Goal: Transaction & Acquisition: Purchase product/service

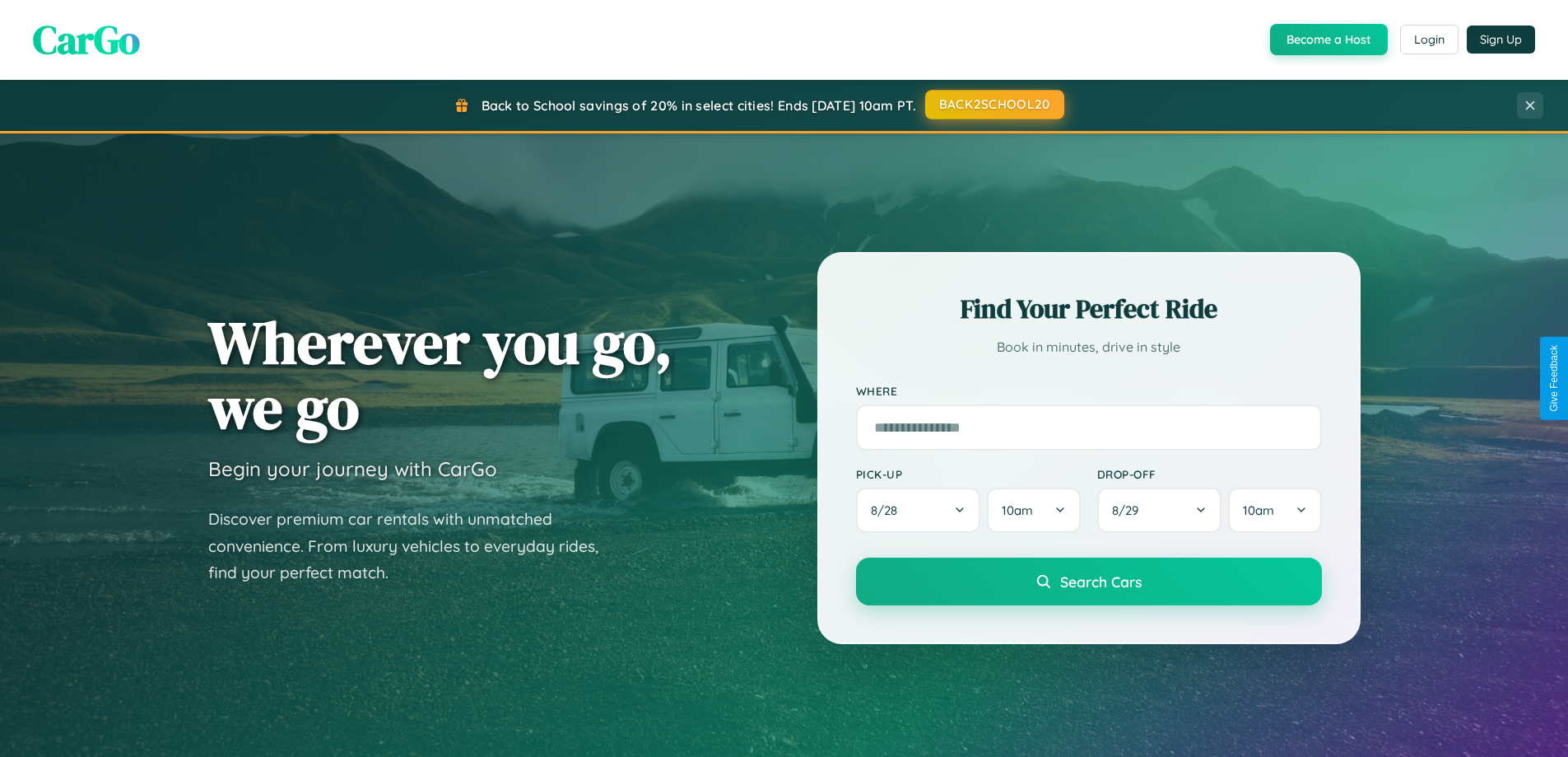
click at [993, 105] on button "BACK2SCHOOL20" at bounding box center [994, 105] width 139 height 30
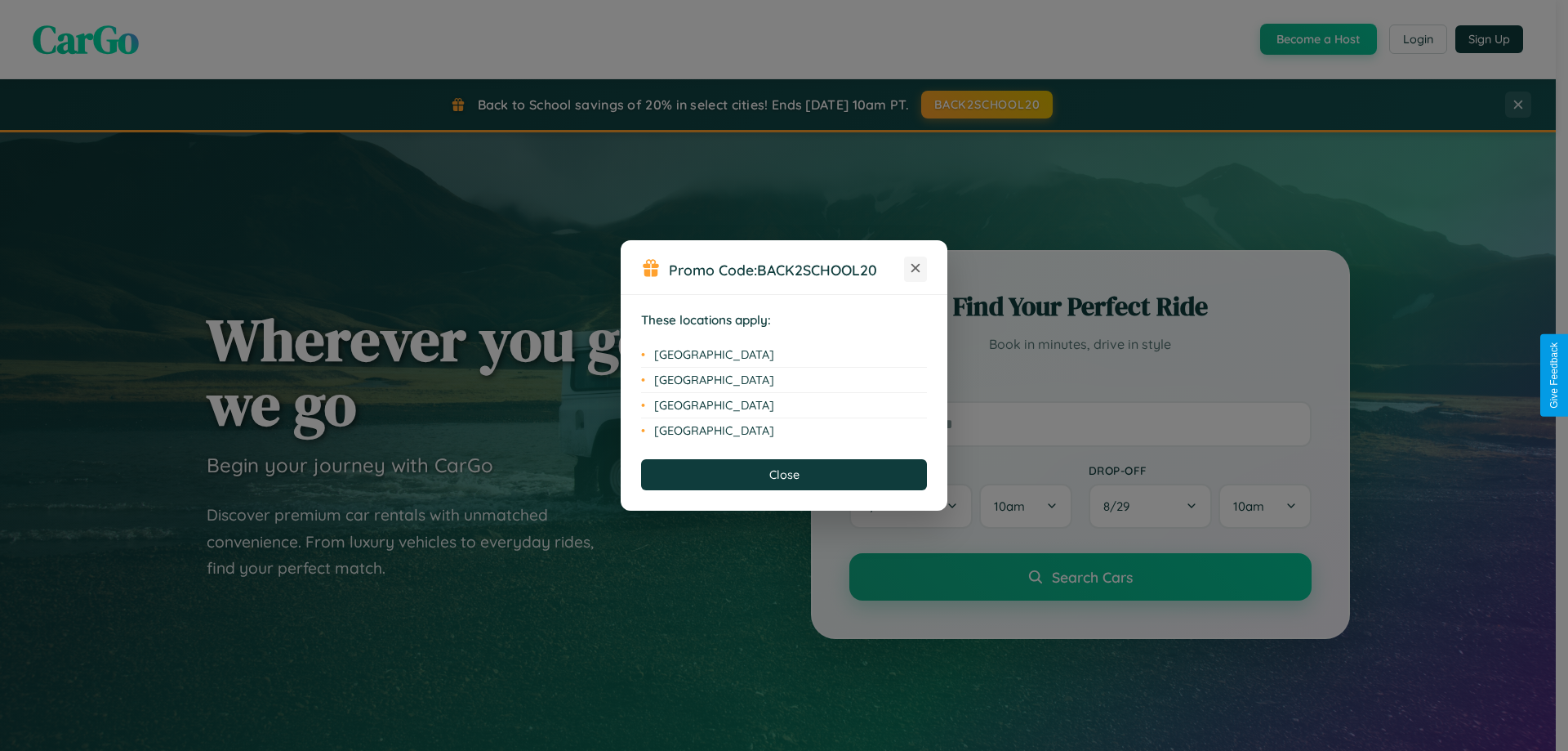
click at [916, 269] on icon at bounding box center [916, 268] width 9 height 9
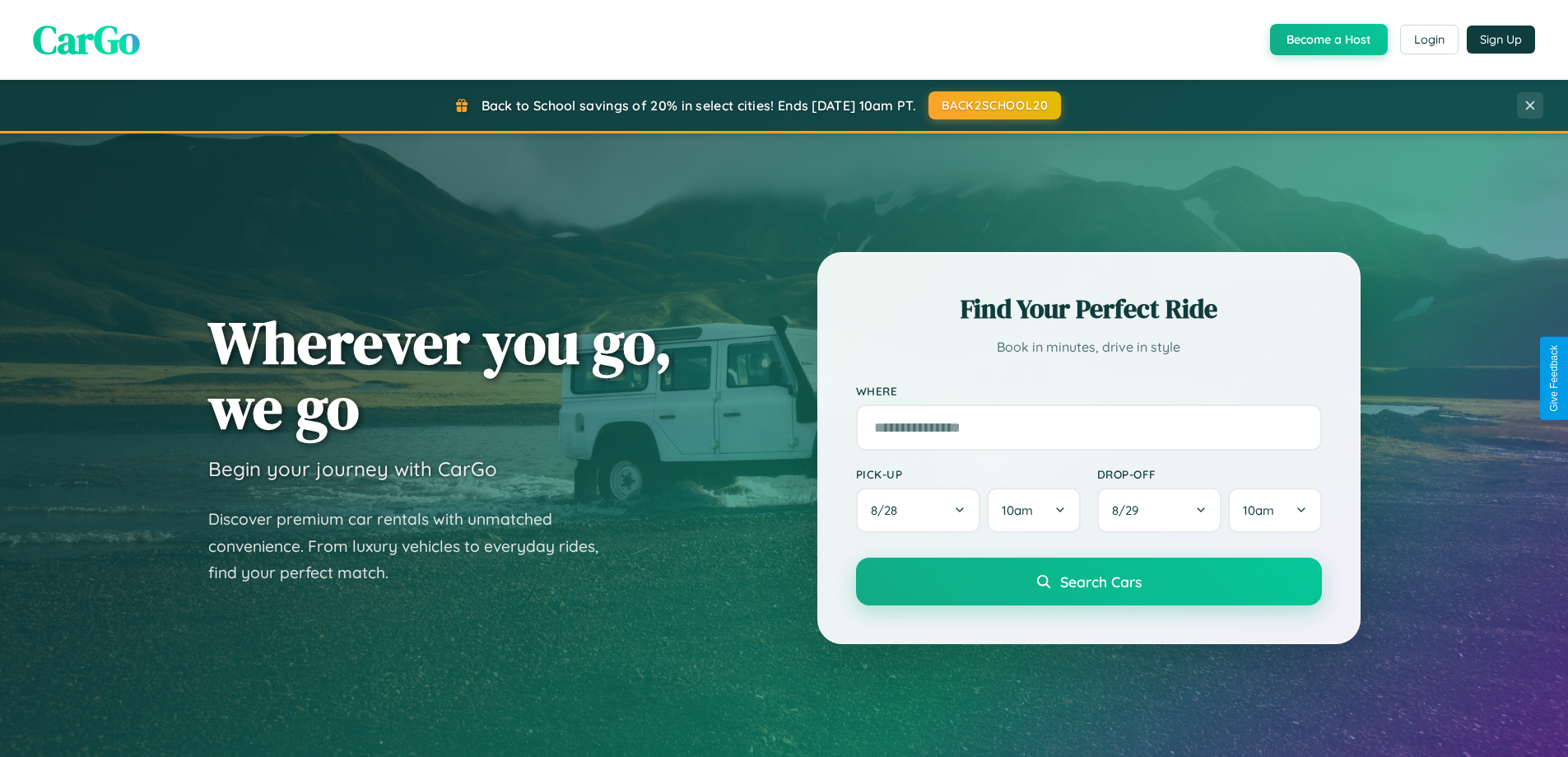
scroll to position [1133, 0]
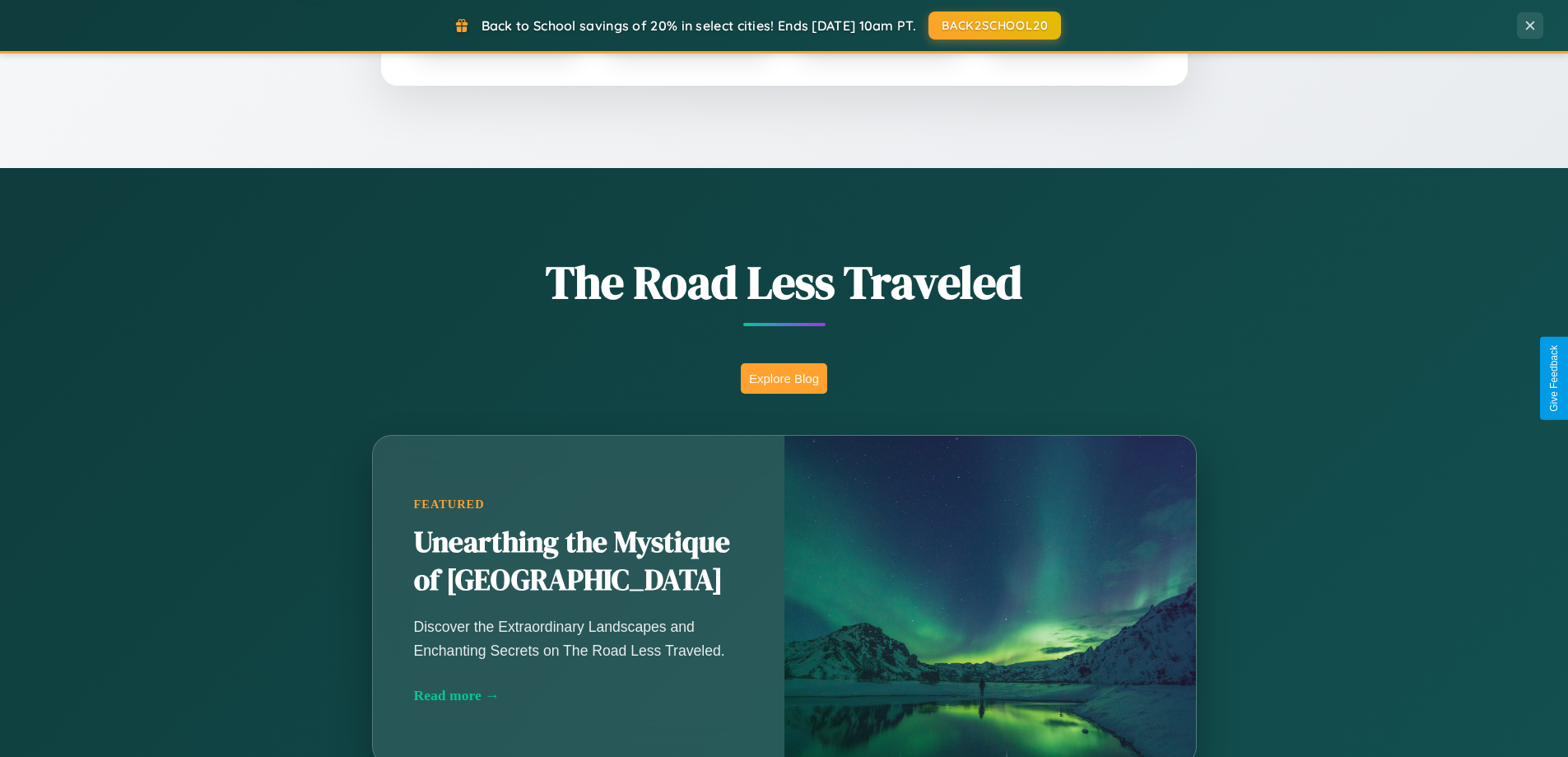
click at [783, 378] on button "Explore Blog" at bounding box center [784, 378] width 86 height 31
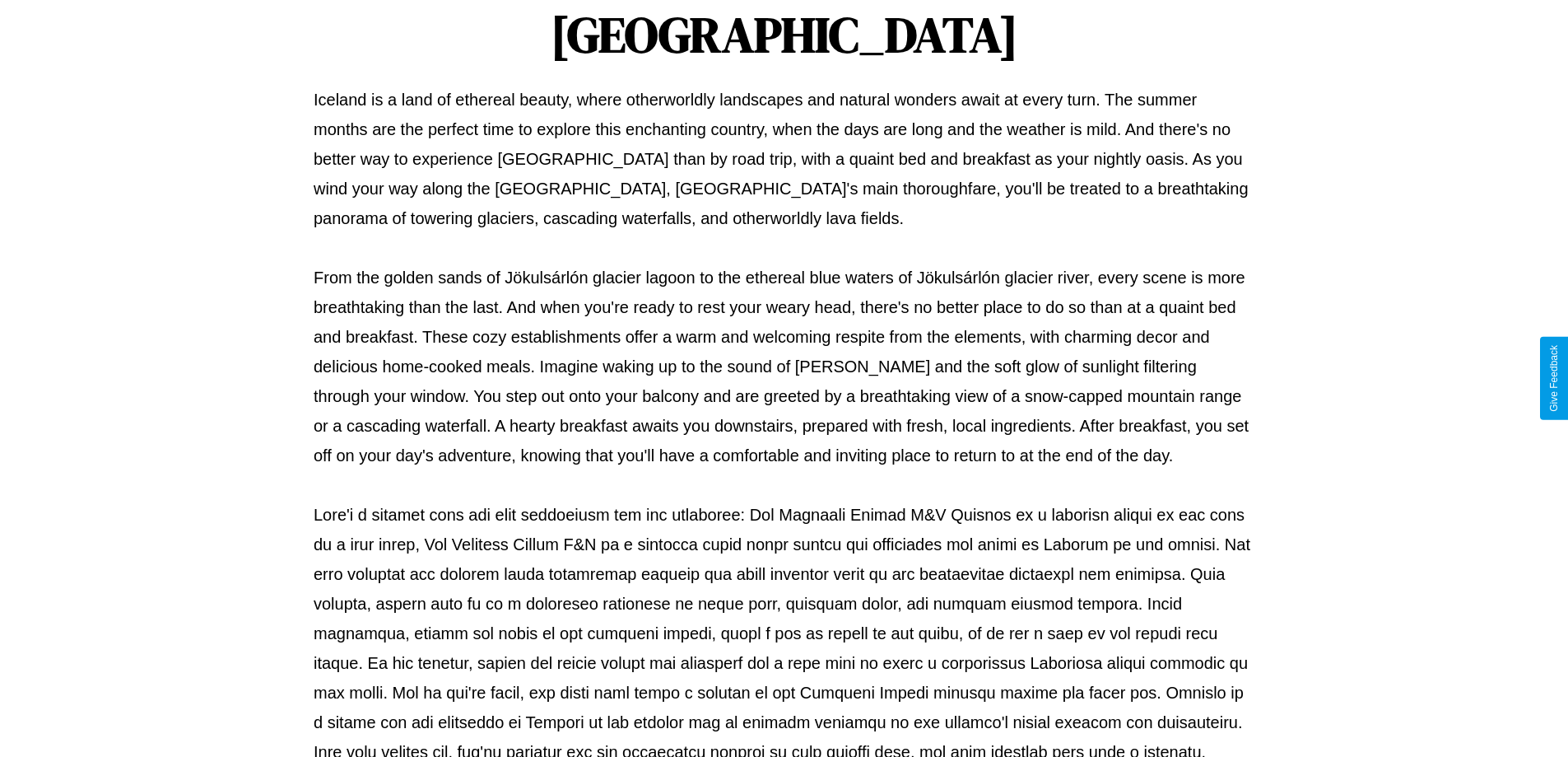
scroll to position [533, 0]
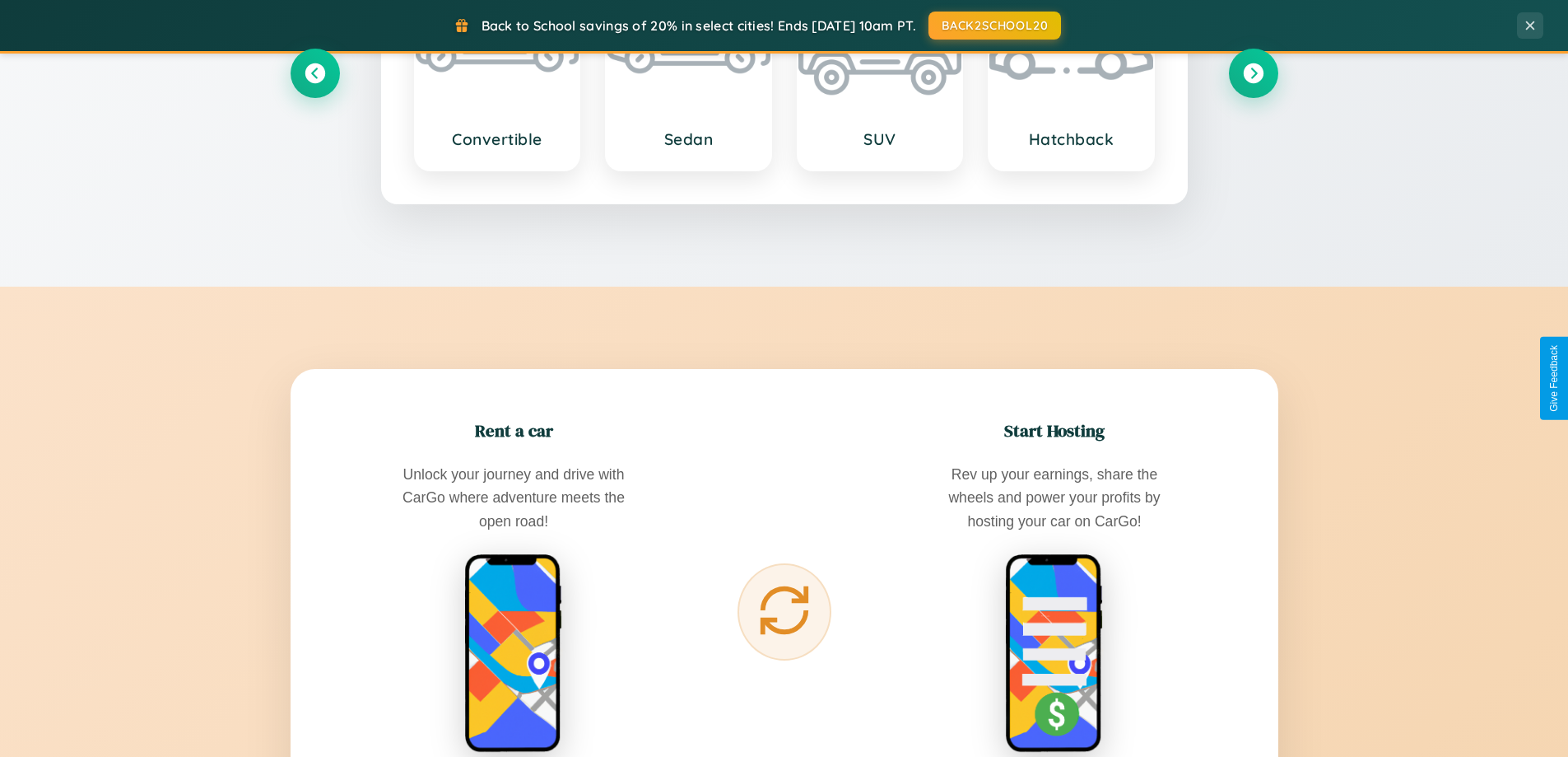
scroll to position [3168, 0]
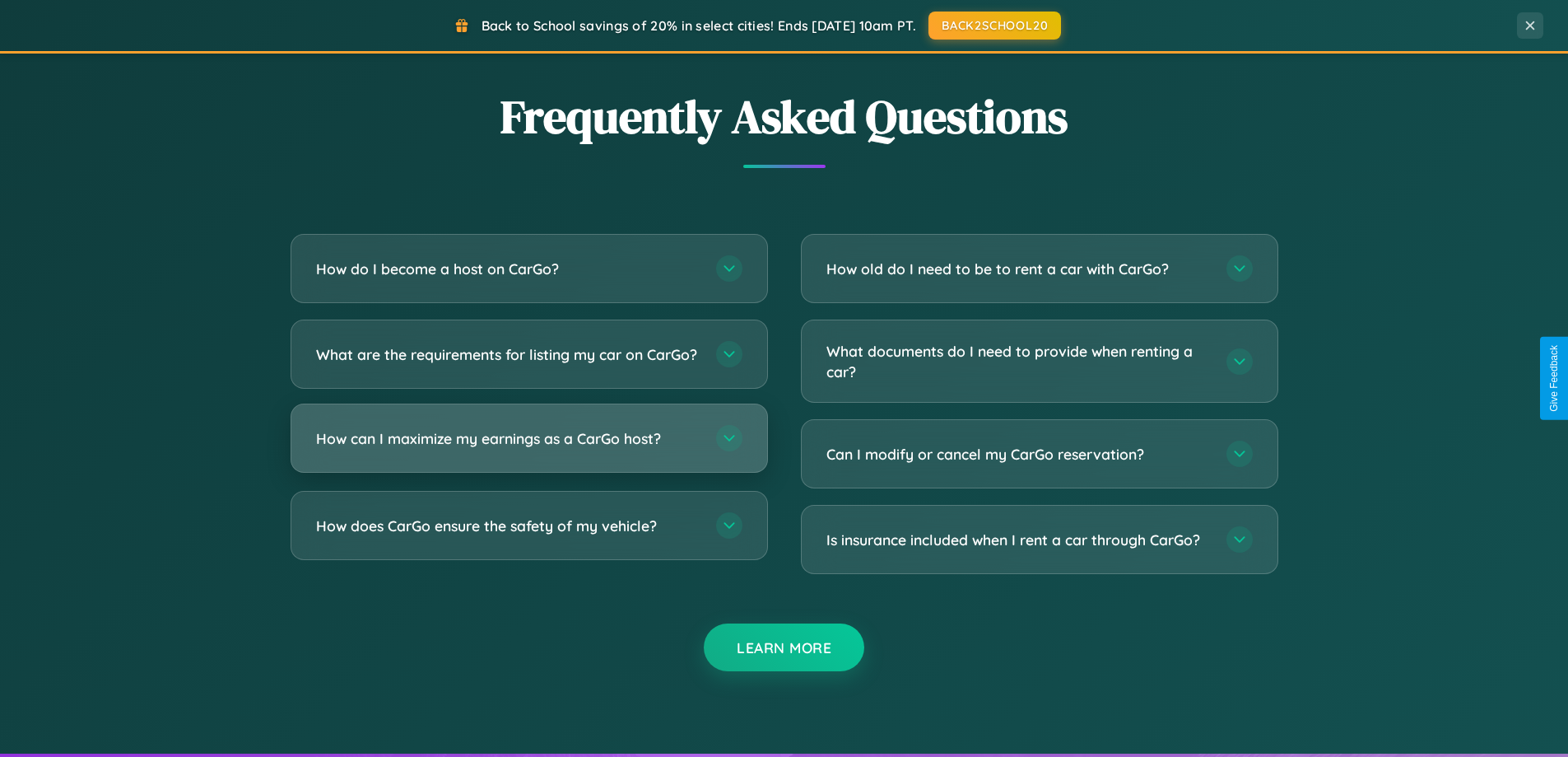
click at [528, 449] on h3 "How can I maximize my earnings as a CarGo host?" at bounding box center [507, 438] width 384 height 21
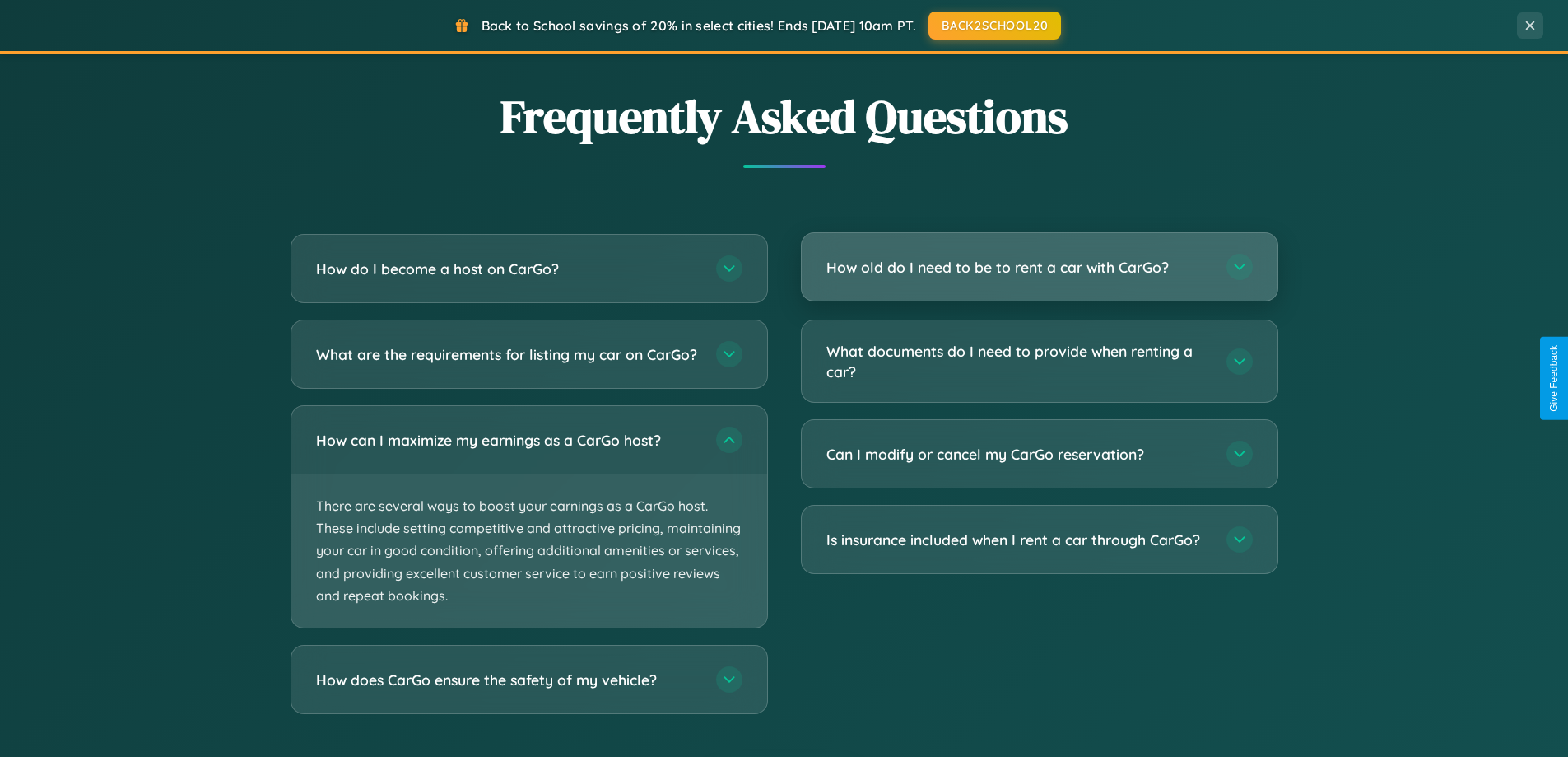
click at [1038, 268] on h3 "How old do I need to be to rent a car with CarGo?" at bounding box center [1018, 267] width 384 height 21
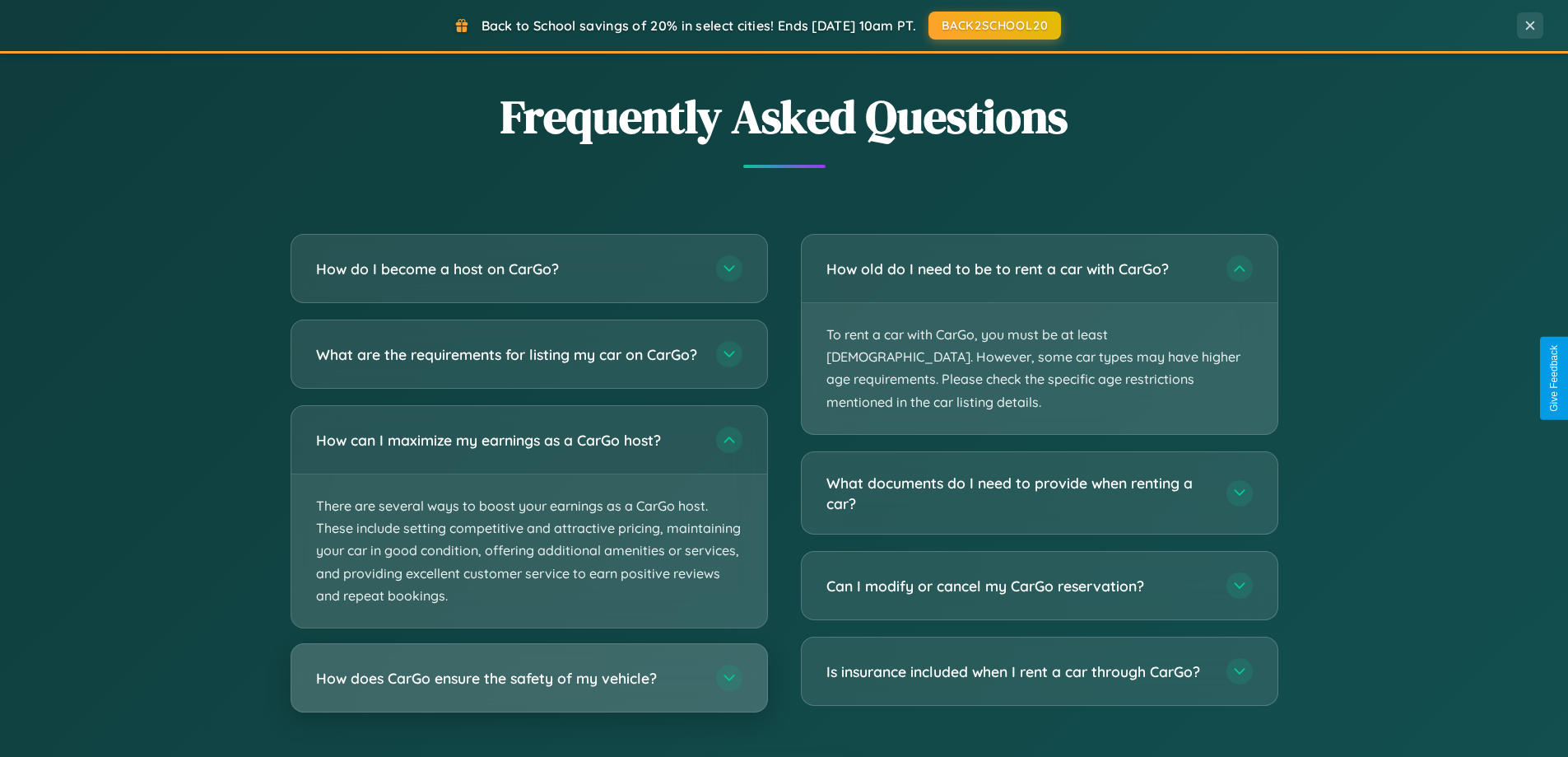
click at [528, 688] on h3 "How does CarGo ensure the safety of my vehicle?" at bounding box center [507, 678] width 384 height 21
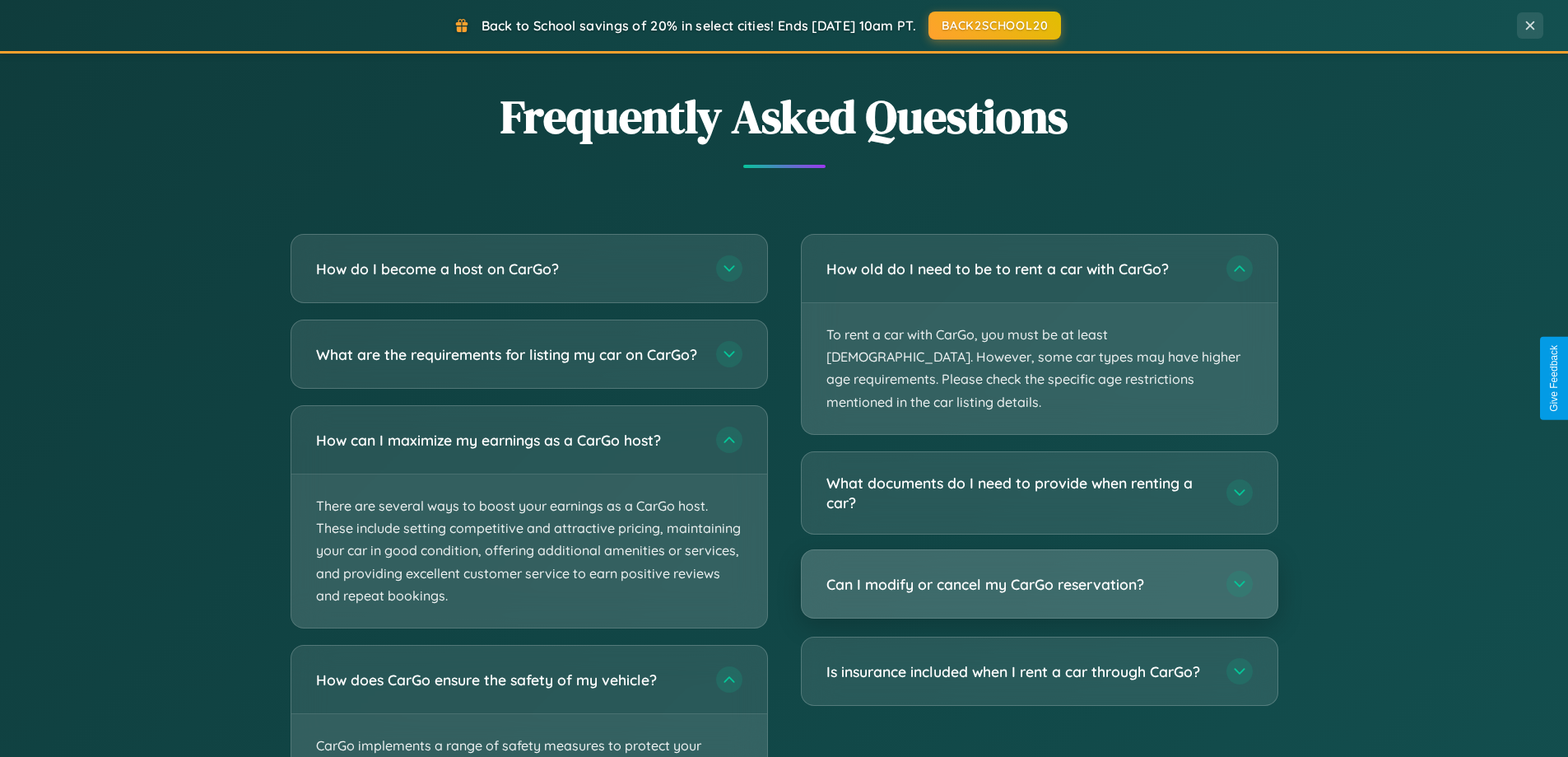
click at [1038, 574] on h3 "Can I modify or cancel my CarGo reservation?" at bounding box center [1018, 584] width 384 height 21
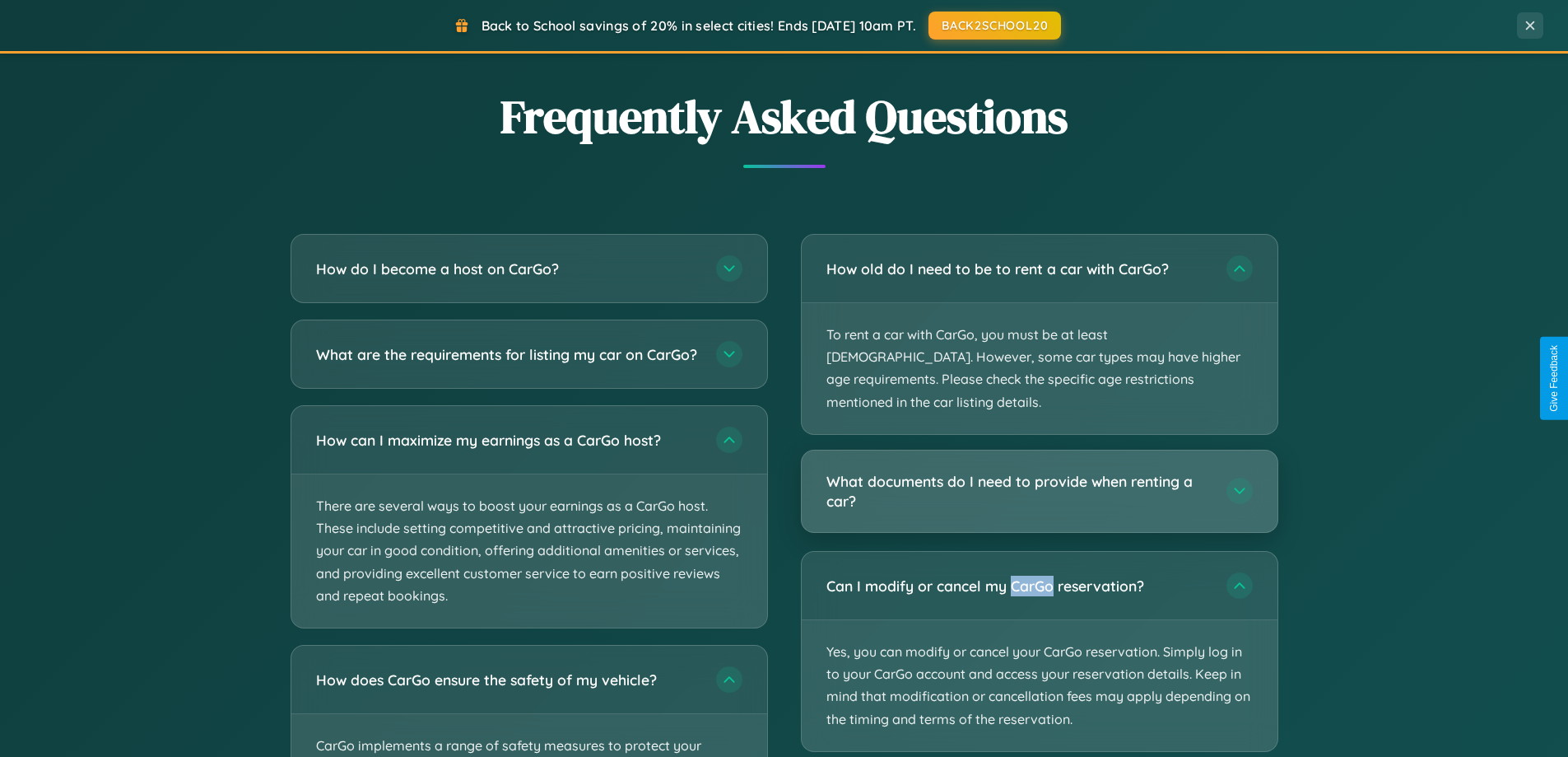
click at [1038, 471] on h3 "What documents do I need to provide when renting a car?" at bounding box center [1018, 491] width 384 height 41
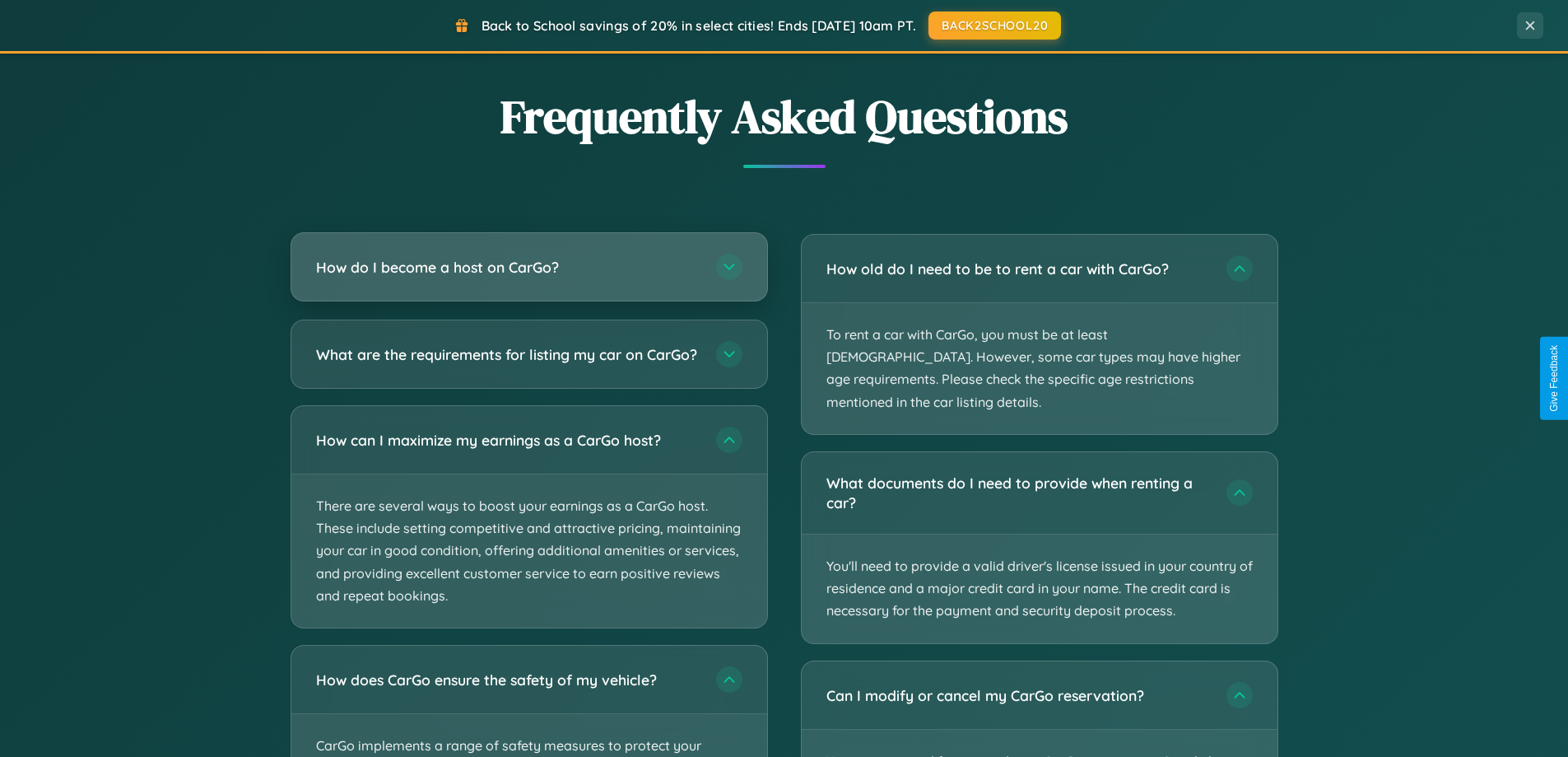
click at [528, 267] on h3 "How do I become a host on CarGo?" at bounding box center [507, 267] width 384 height 21
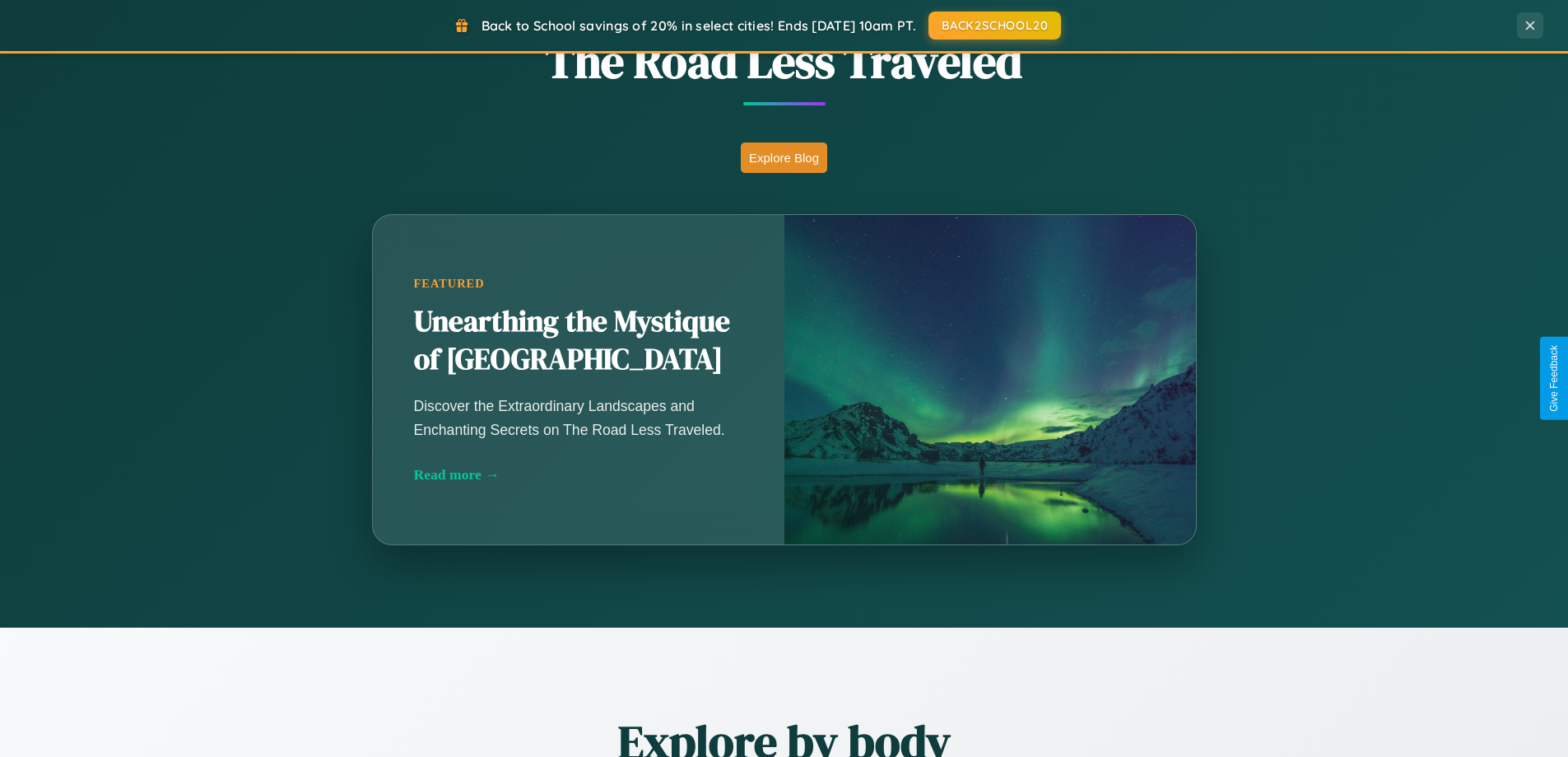
scroll to position [48, 0]
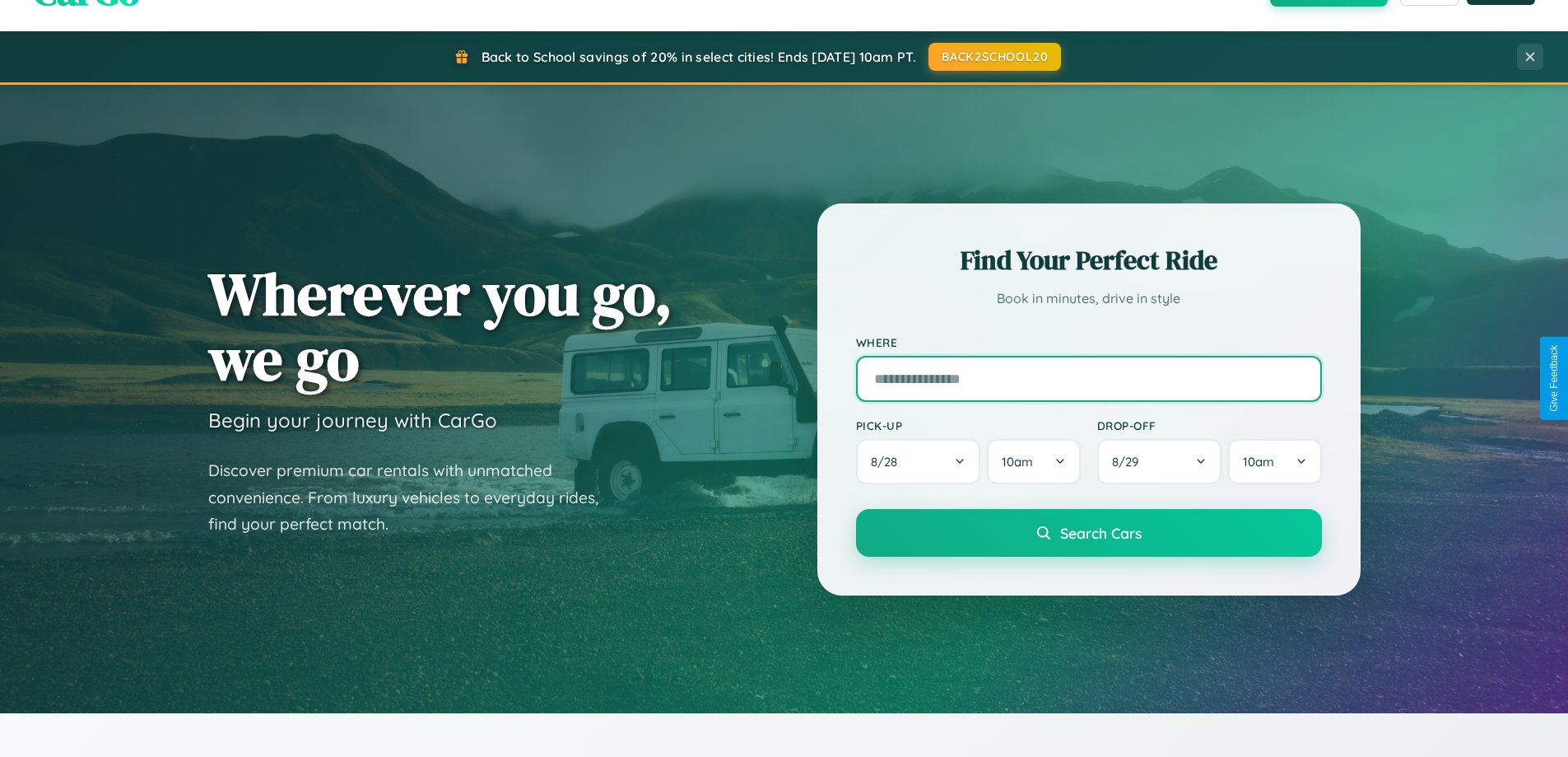
click at [1088, 378] on input "text" at bounding box center [1088, 378] width 466 height 46
type input "*********"
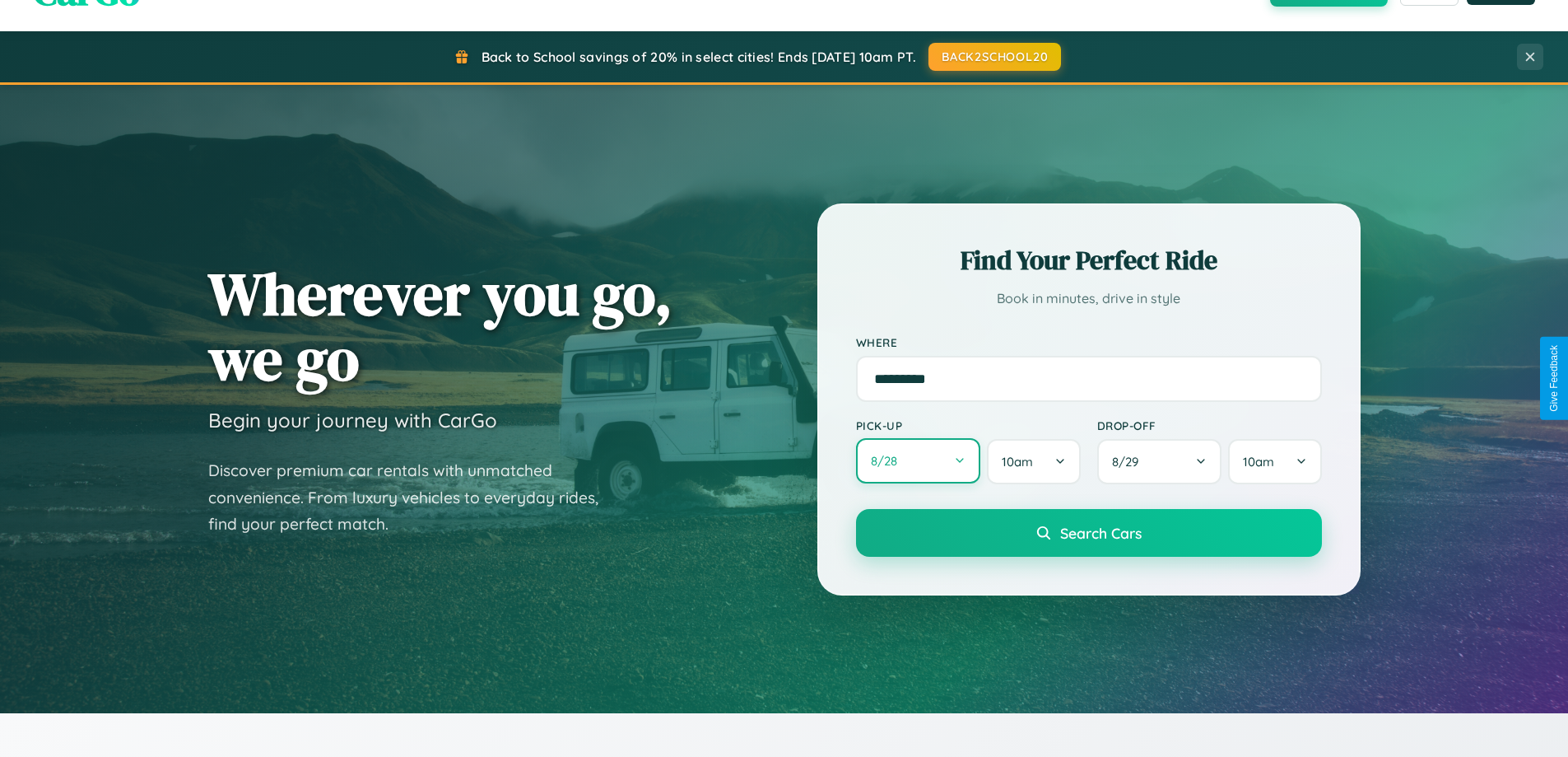
click at [918, 461] on button "8 / 28" at bounding box center [918, 460] width 125 height 45
select select "*"
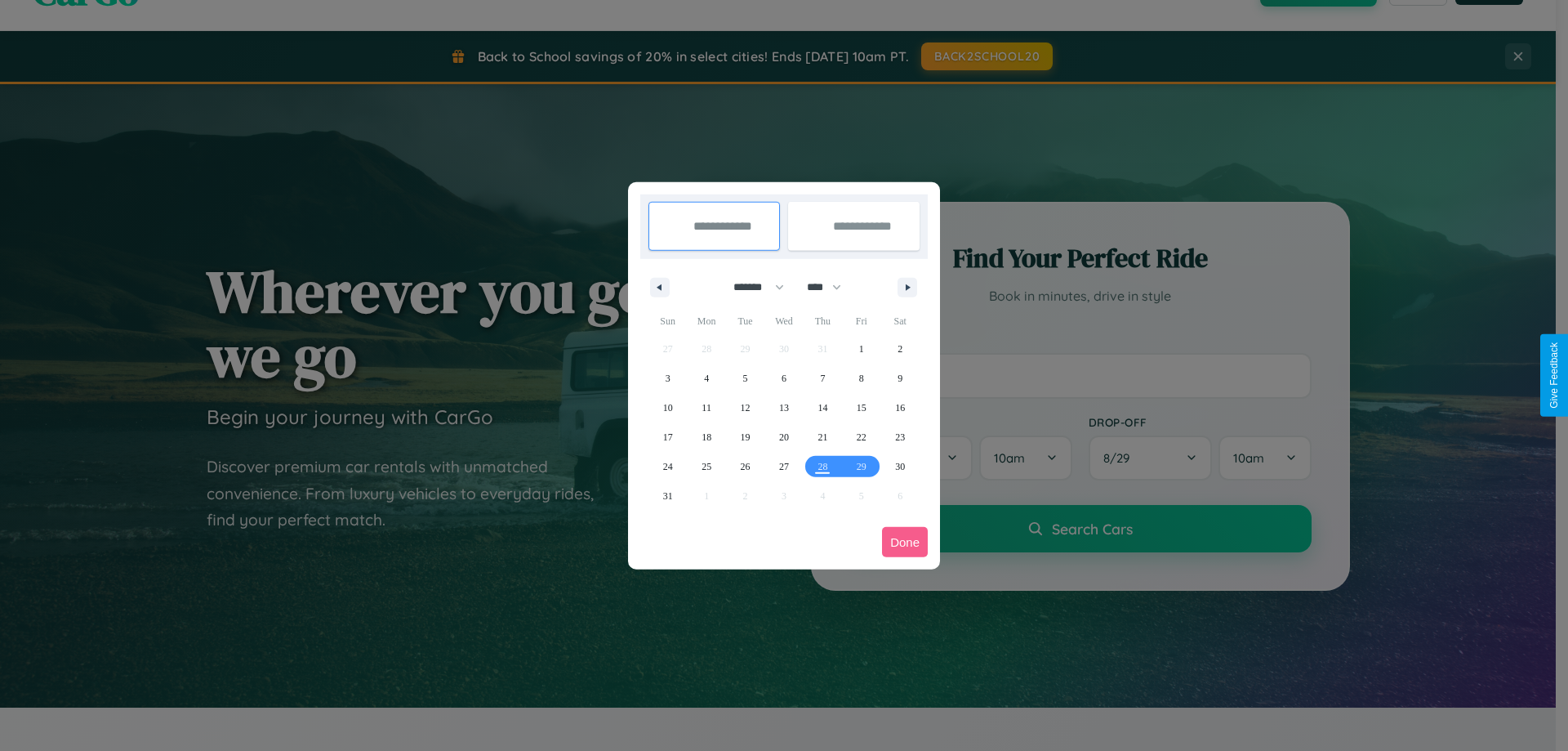
click at [752, 287] on select "******* ******** ***** ***** *** **** **** ****** ********* ******* ******** **…" at bounding box center [756, 287] width 69 height 27
drag, startPoint x: 832, startPoint y: 287, endPoint x: 784, endPoint y: 327, distance: 62.5
click at [832, 287] on select "**** **** **** **** **** **** **** **** **** **** **** **** **** **** **** ****…" at bounding box center [823, 287] width 49 height 27
select select "****"
click at [783, 436] on span "19" at bounding box center [784, 437] width 10 height 30
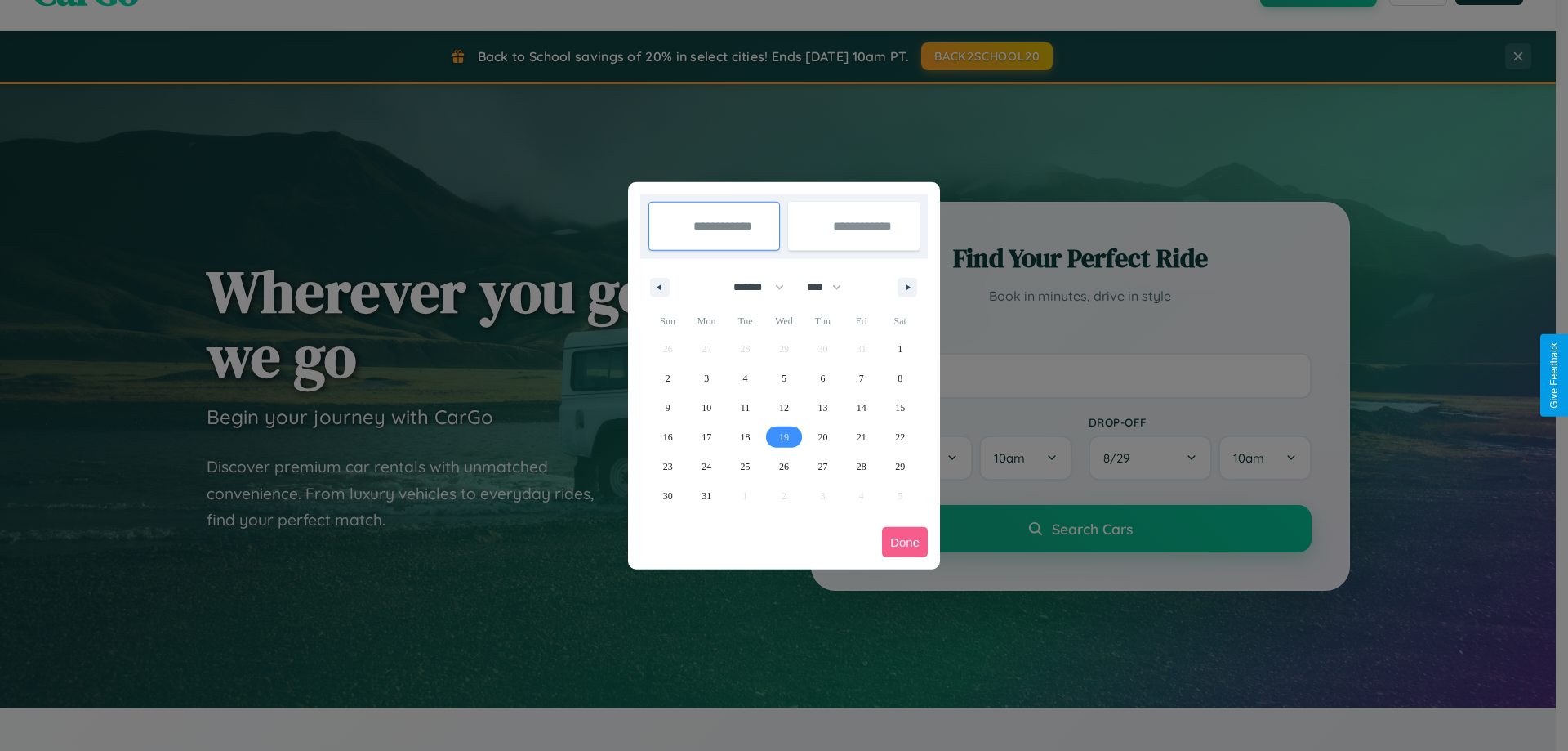
type input "**********"
click at [707, 466] on span "24" at bounding box center [707, 467] width 10 height 30
type input "**********"
click at [905, 542] on button "Done" at bounding box center [904, 542] width 45 height 31
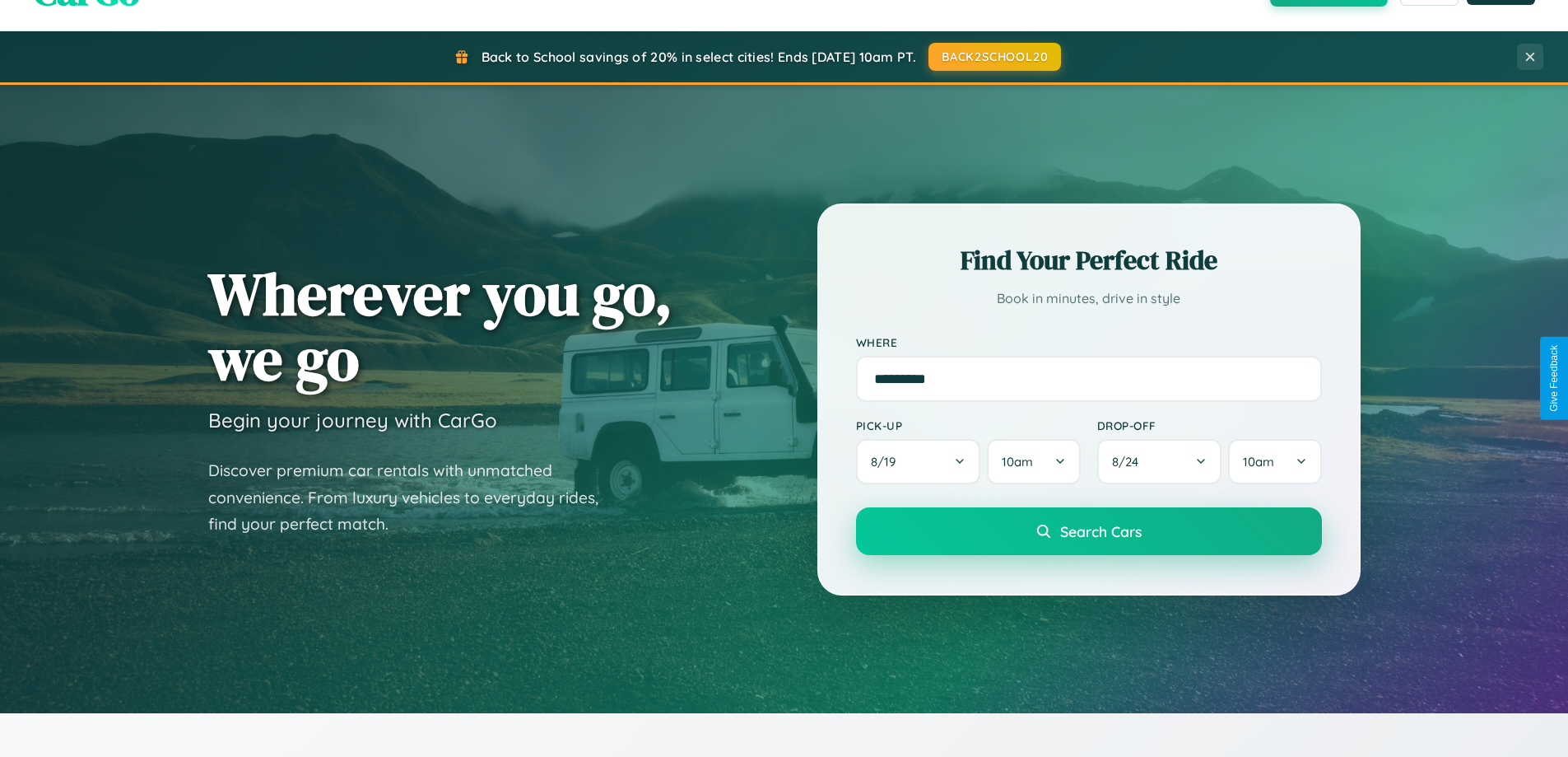
click at [1088, 531] on span "Search Cars" at bounding box center [1100, 531] width 81 height 18
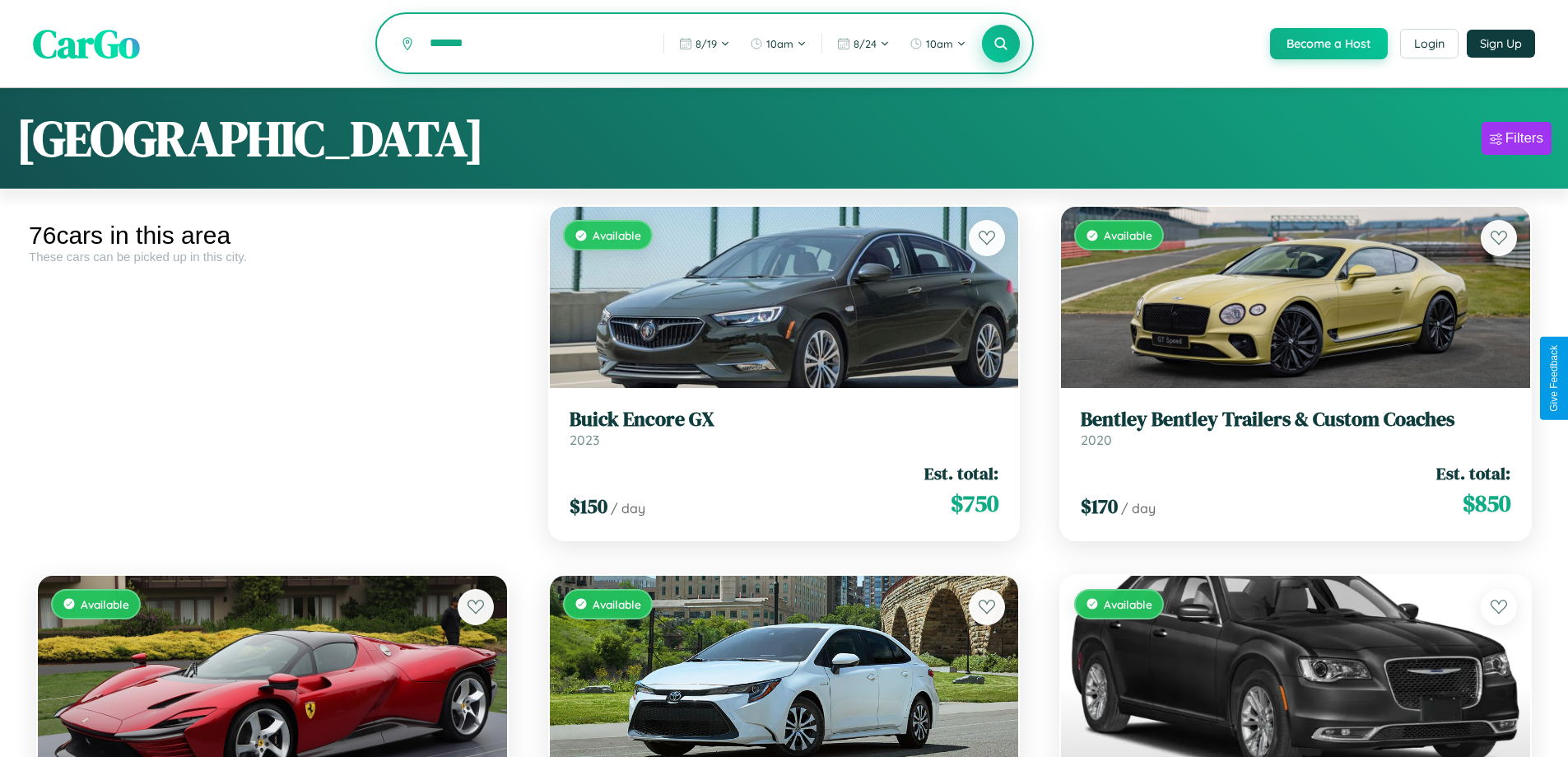
type input "*******"
click at [1000, 45] on icon at bounding box center [1001, 43] width 16 height 16
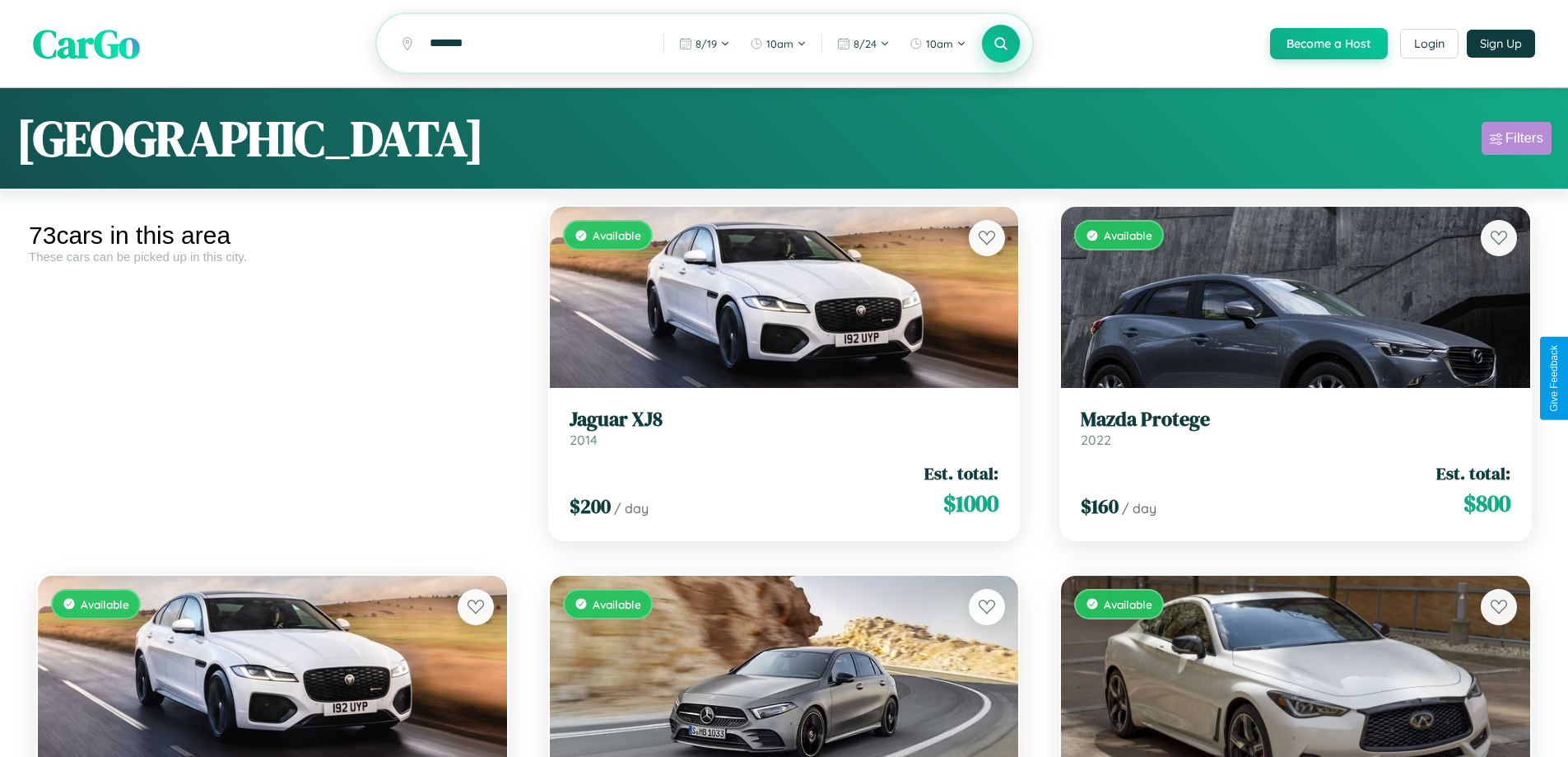
click at [1516, 140] on div "Filters" at bounding box center [1524, 139] width 38 height 17
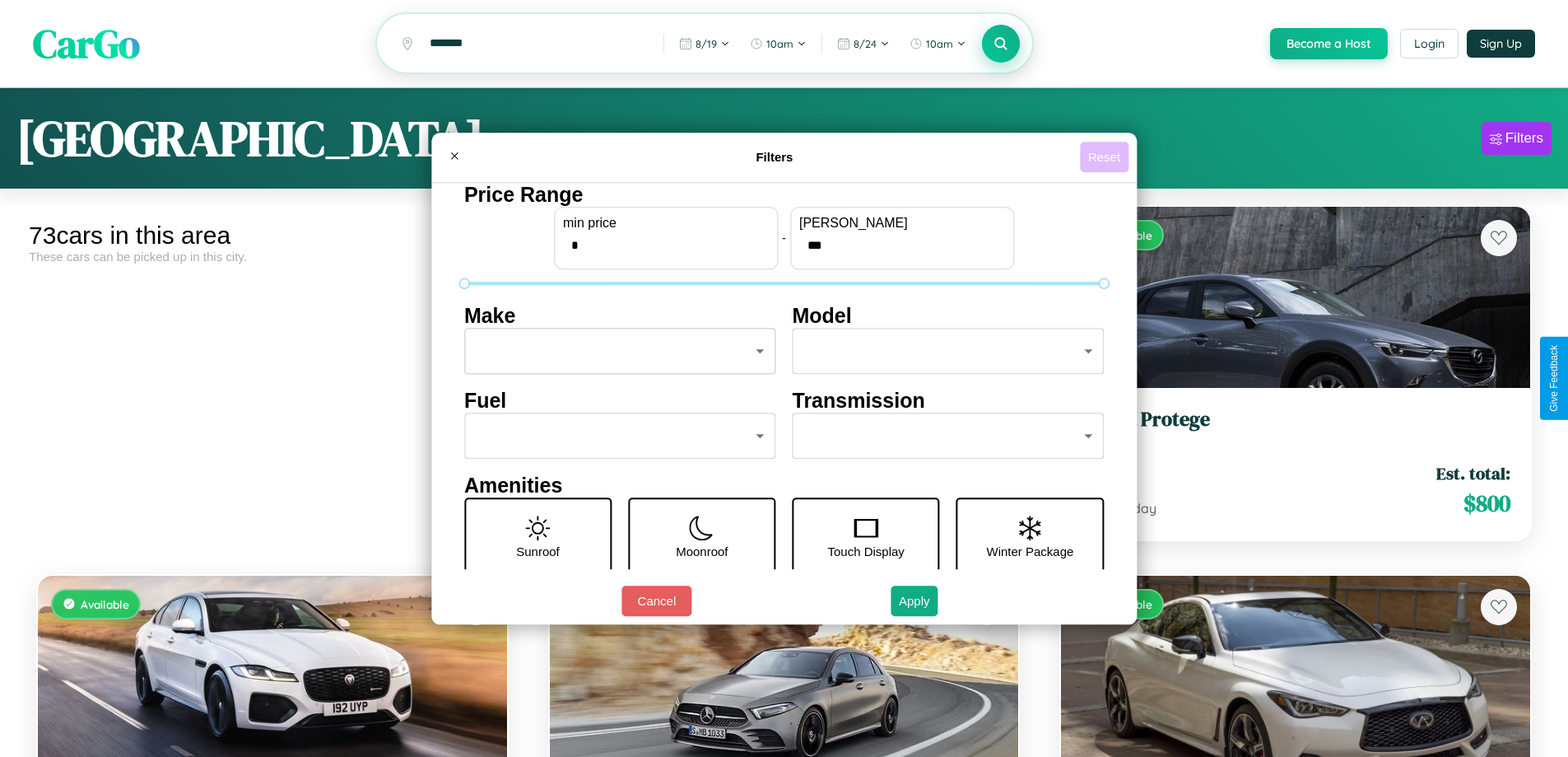
click at [1106, 156] on button "Reset" at bounding box center [1104, 156] width 48 height 31
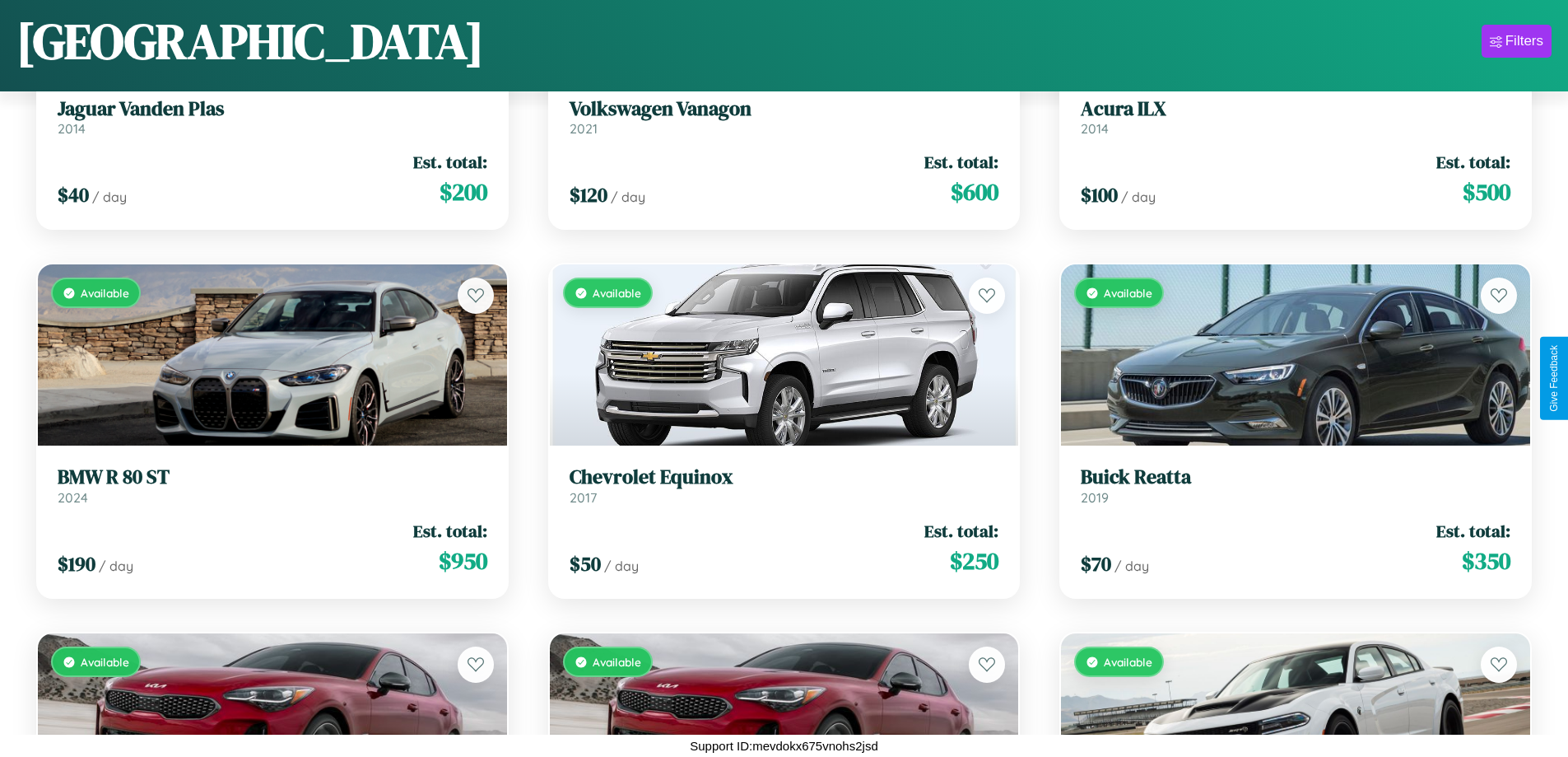
scroll to position [969, 0]
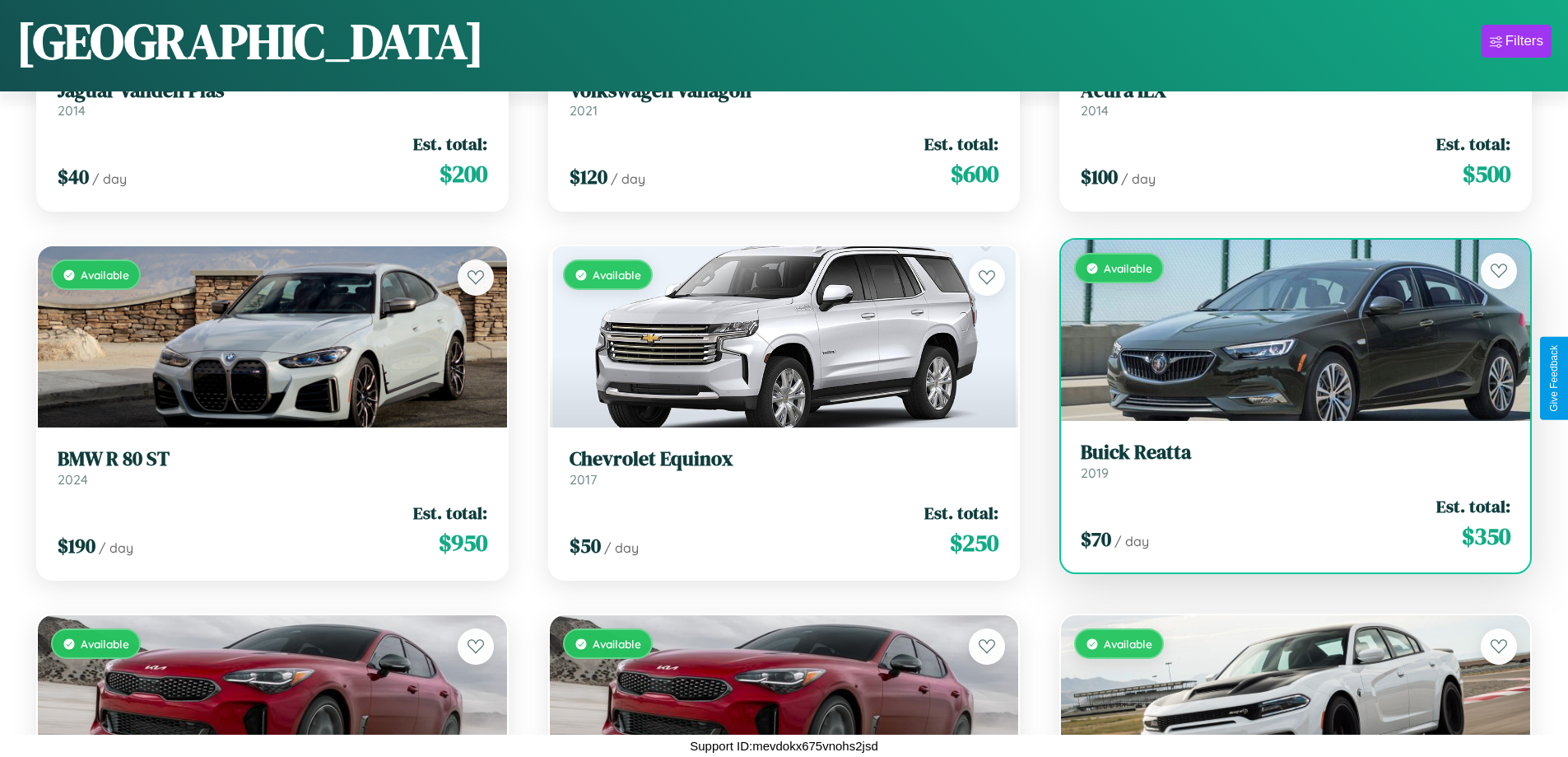
click at [1285, 467] on link "Buick Reatta 2019" at bounding box center [1295, 460] width 429 height 41
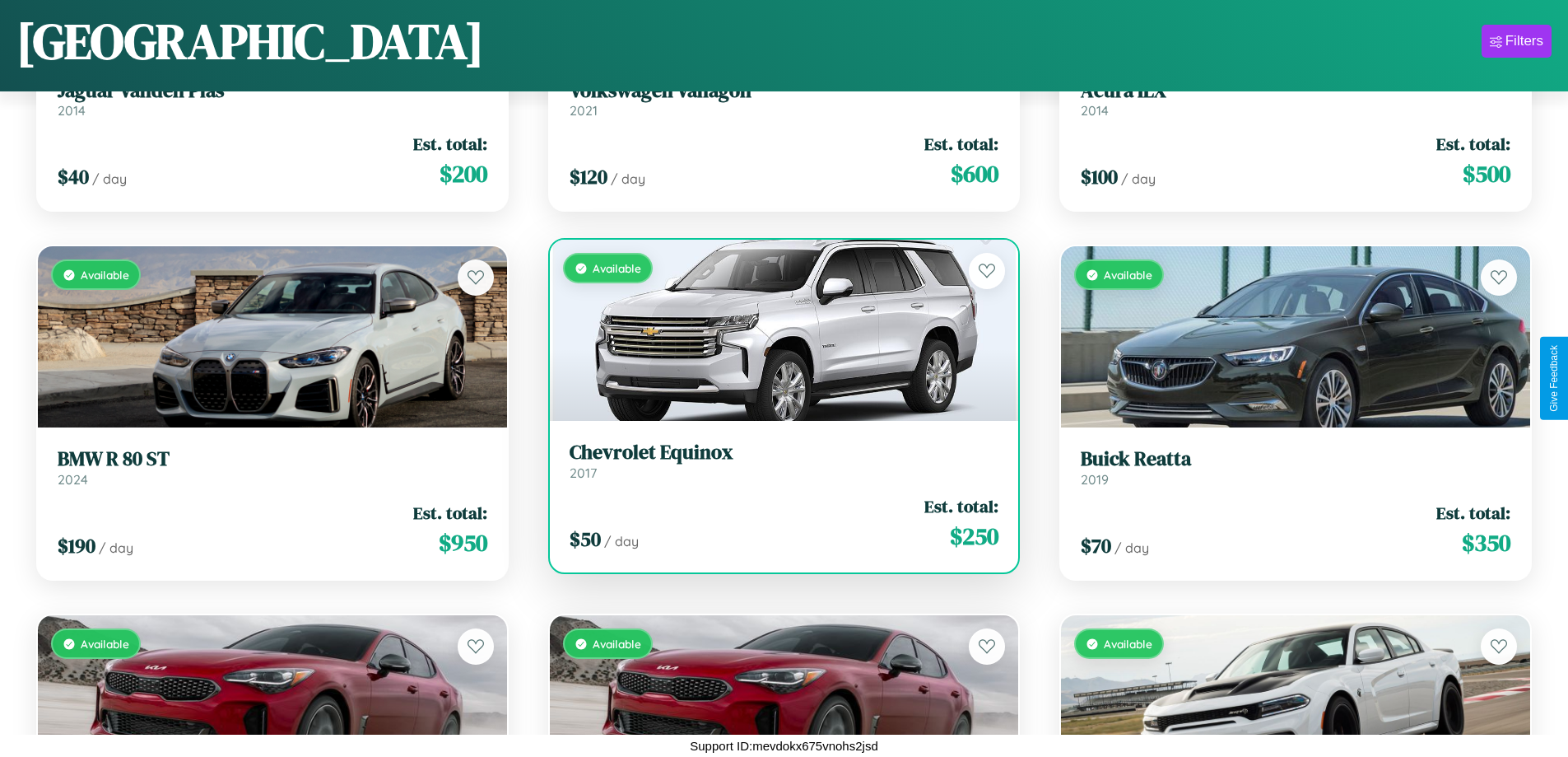
scroll to position [3549, 0]
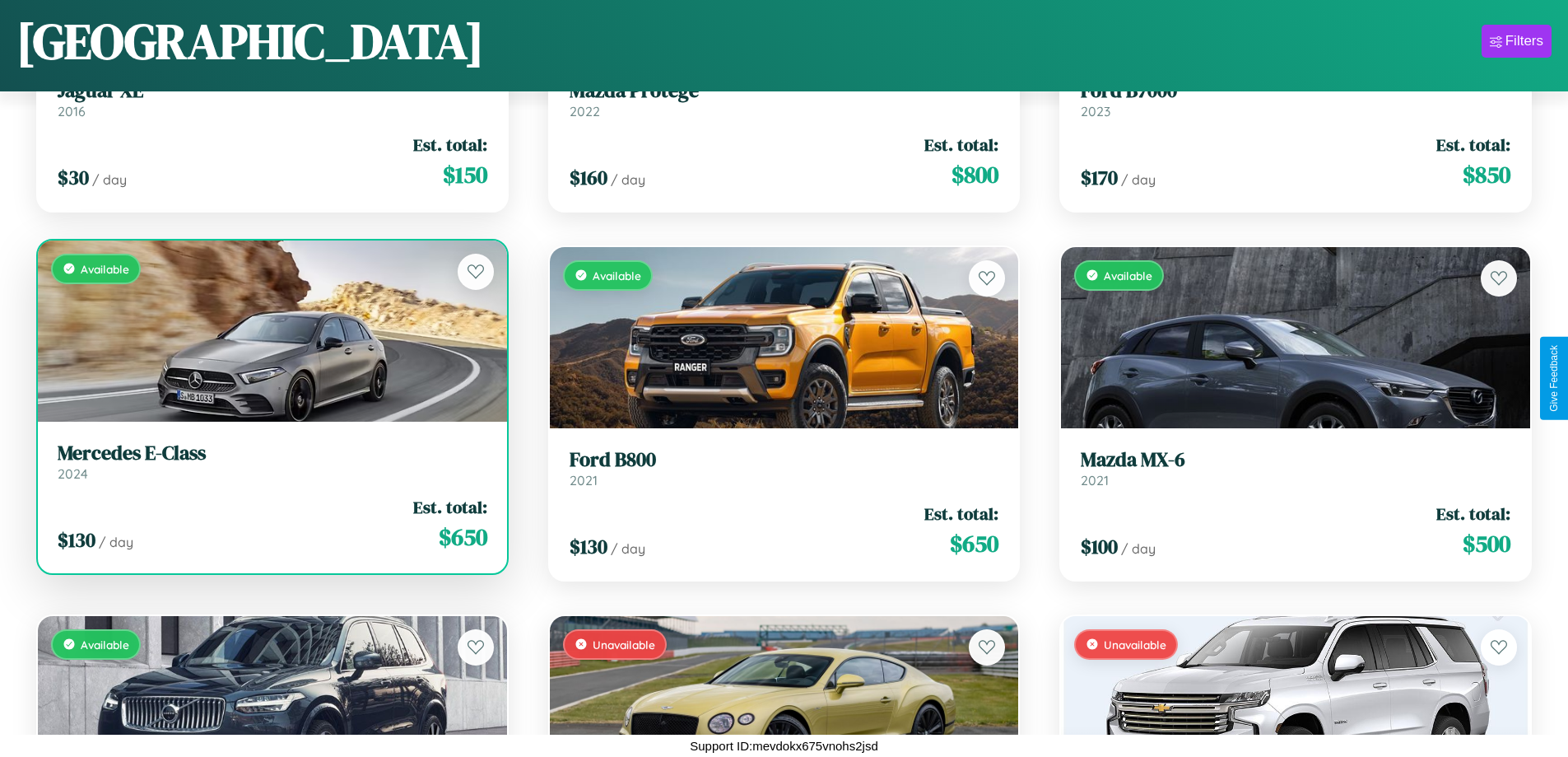
click at [270, 461] on h3 "Mercedes E-Class" at bounding box center [272, 453] width 429 height 24
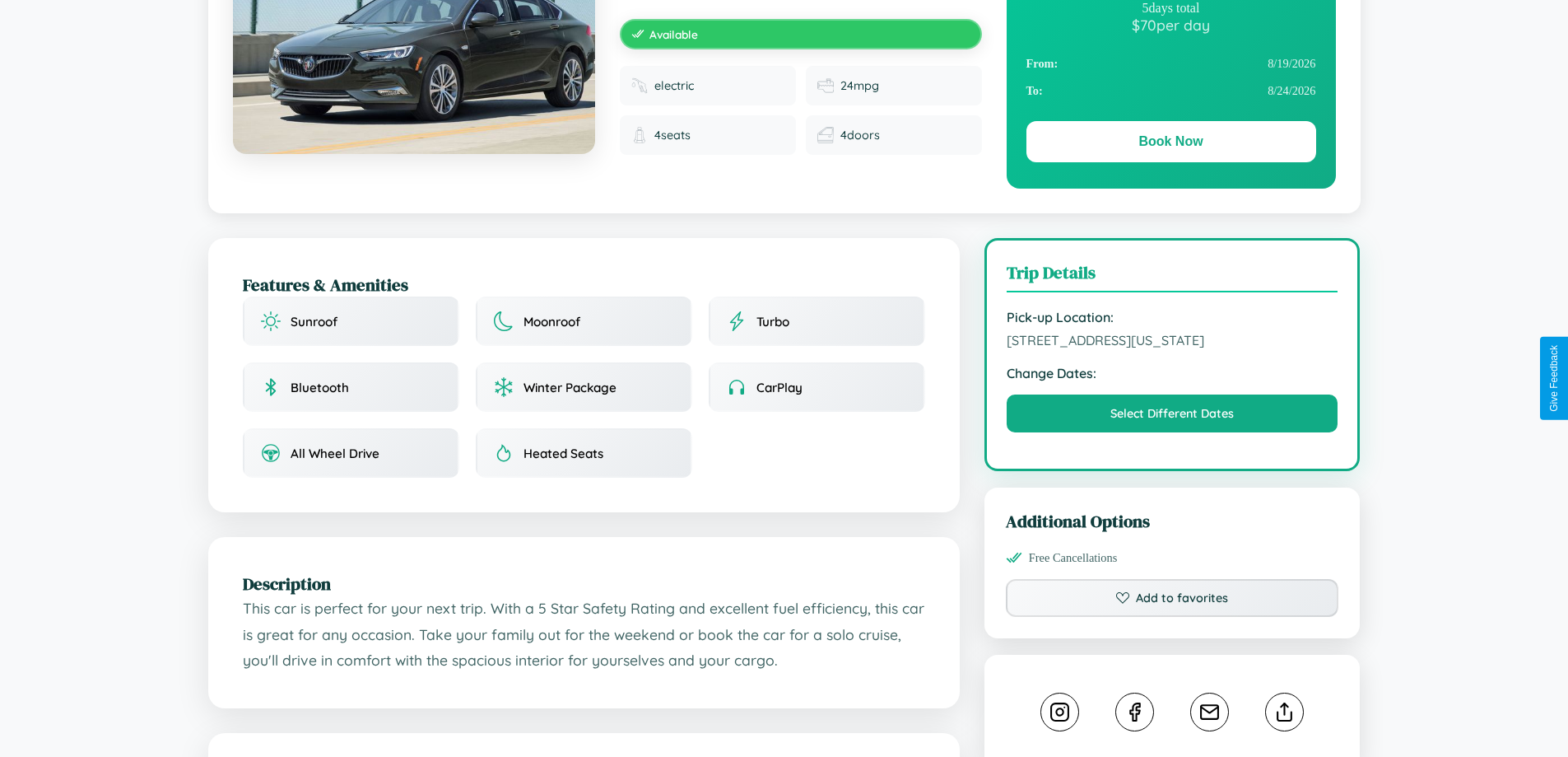
scroll to position [541, 0]
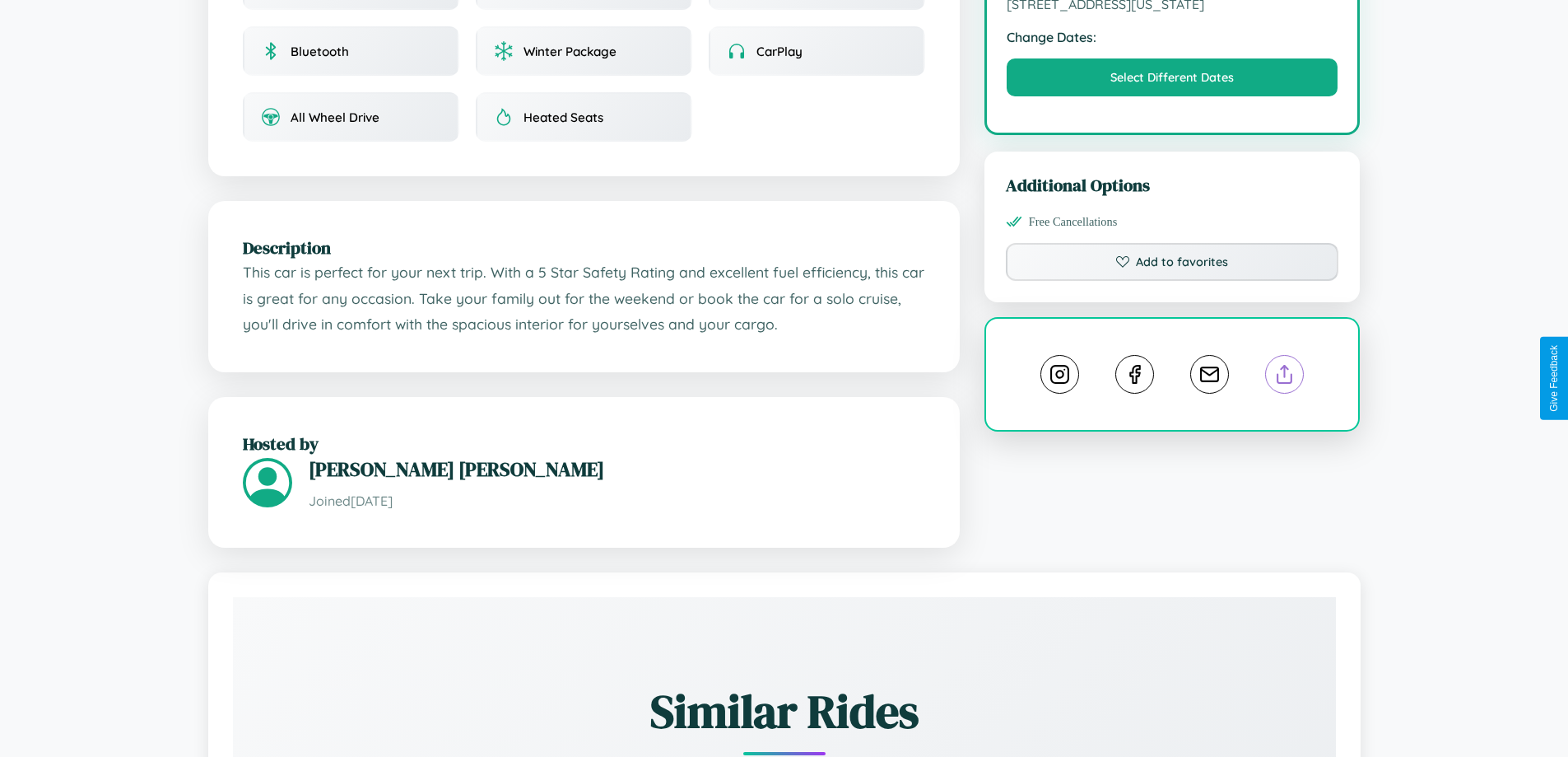
click at [1285, 376] on line at bounding box center [1285, 371] width 0 height 12
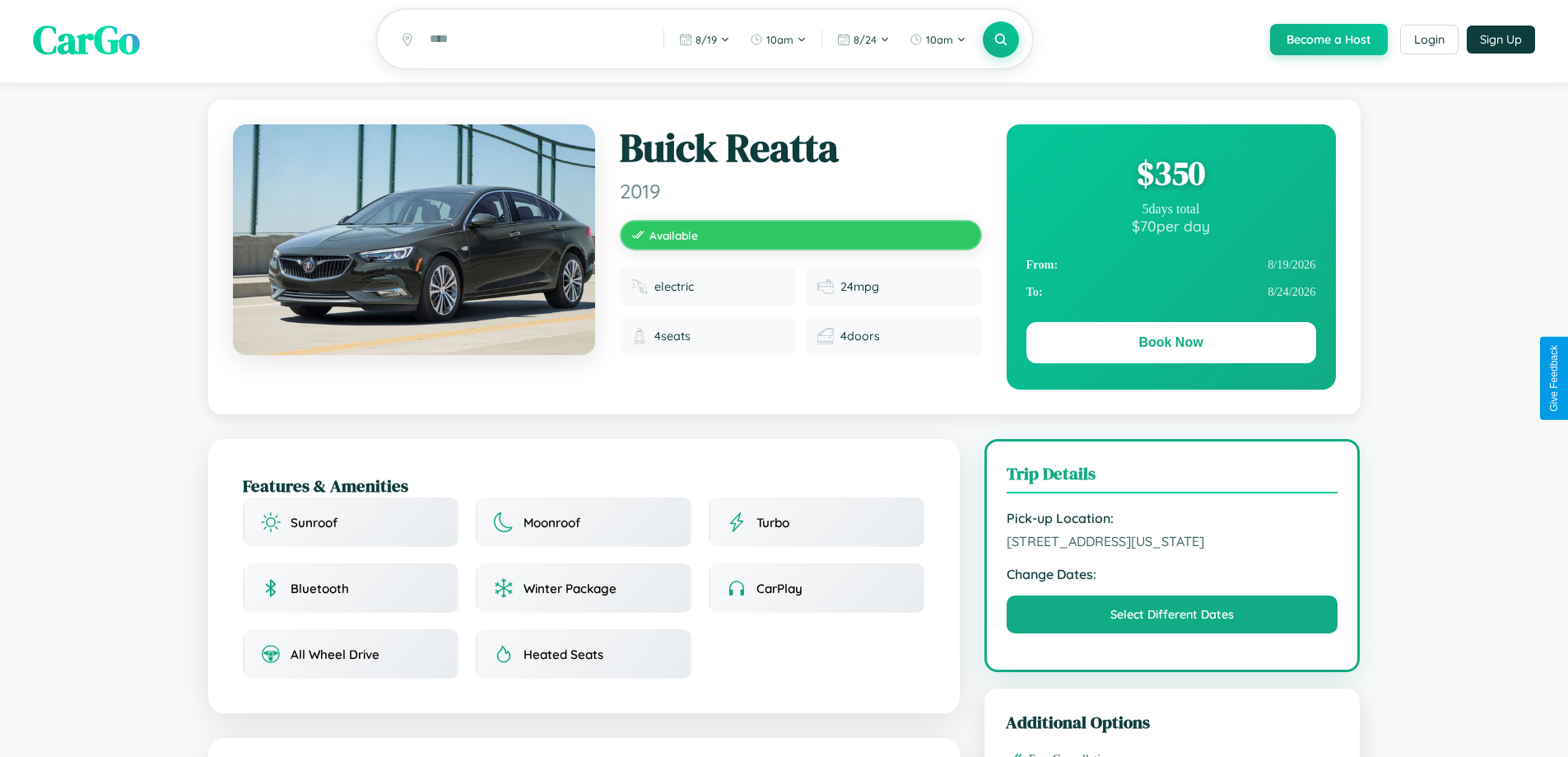
scroll to position [0, 0]
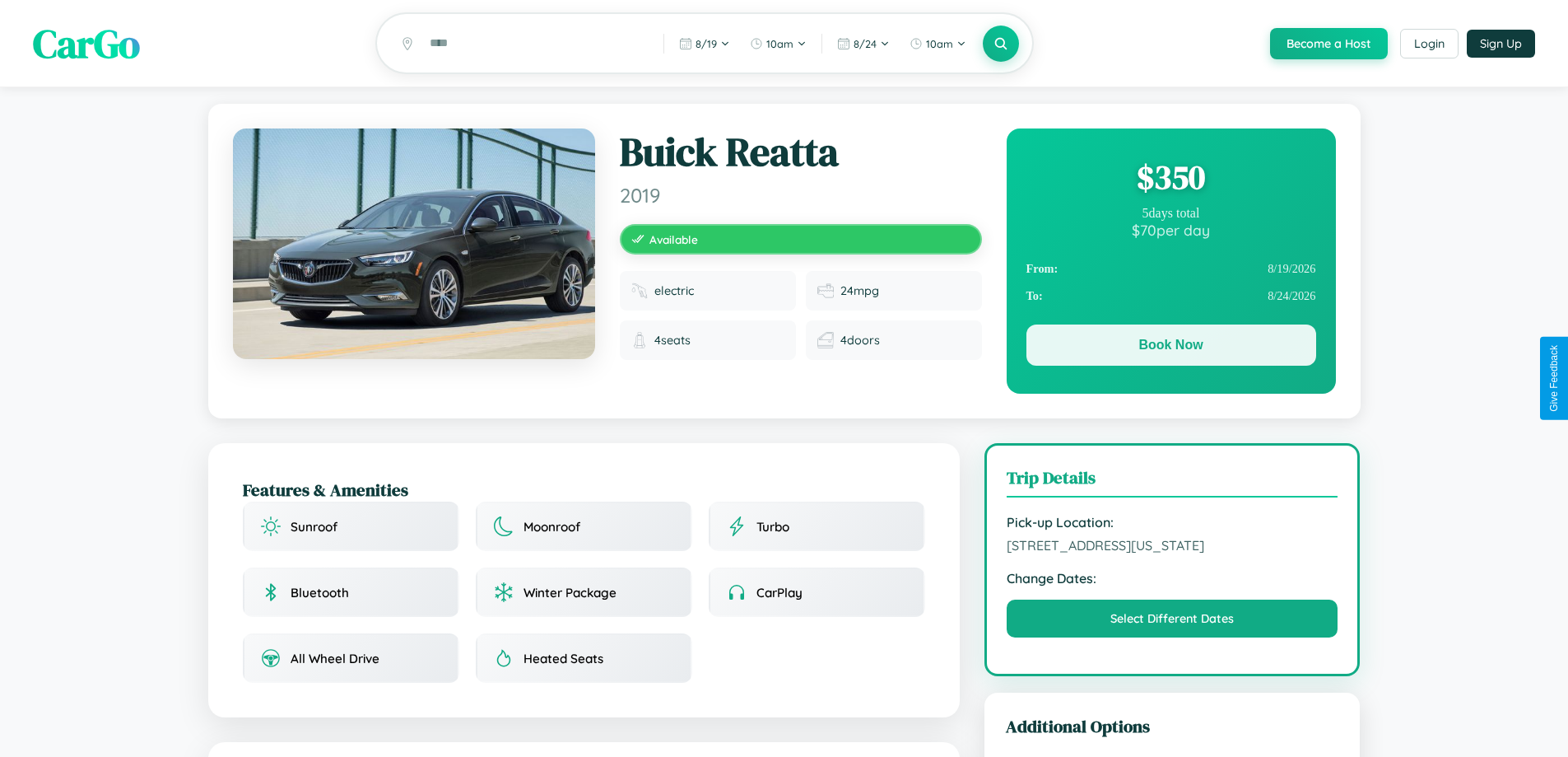
click at [1170, 347] on button "Book Now" at bounding box center [1171, 345] width 290 height 42
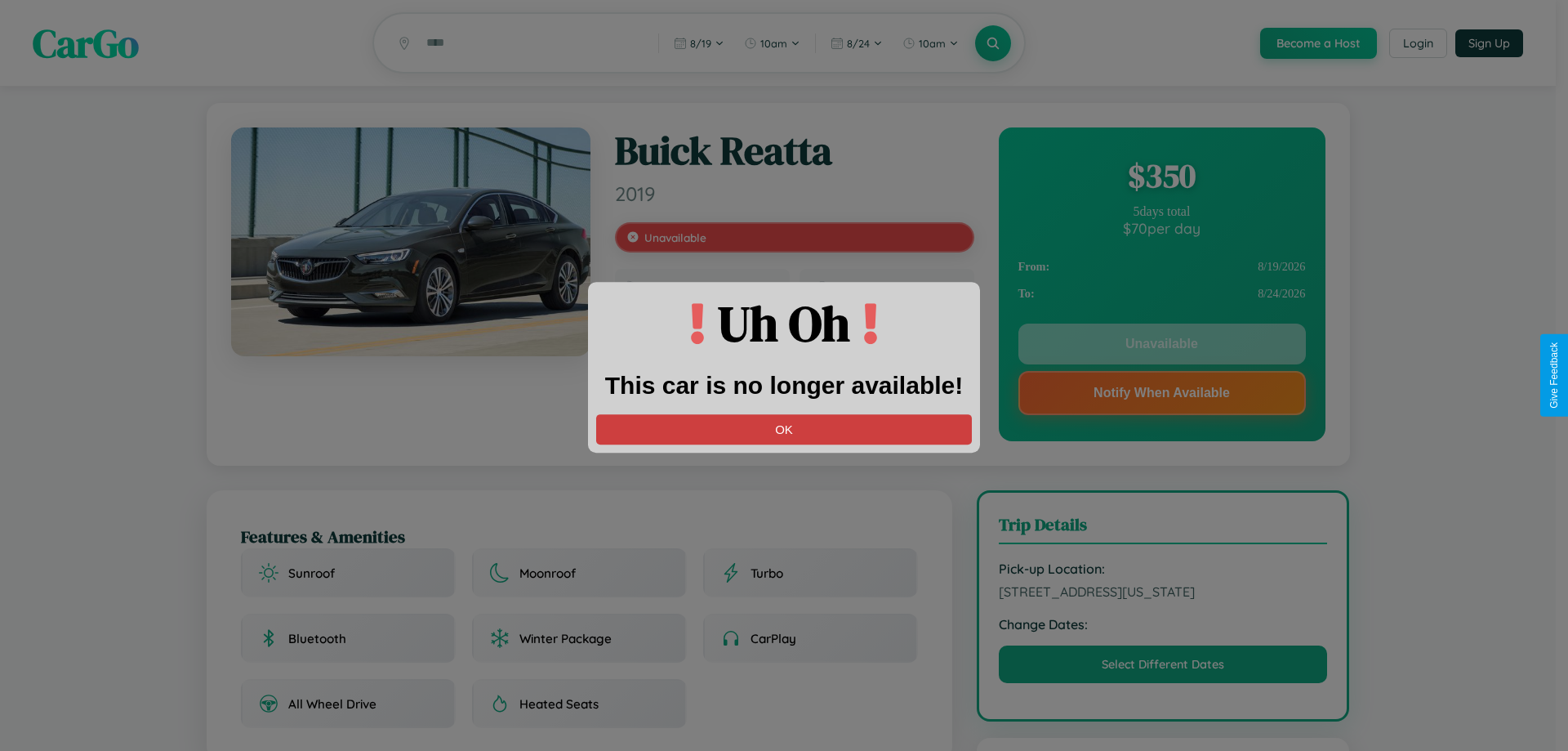
click at [784, 429] on button "OK" at bounding box center [784, 429] width 376 height 31
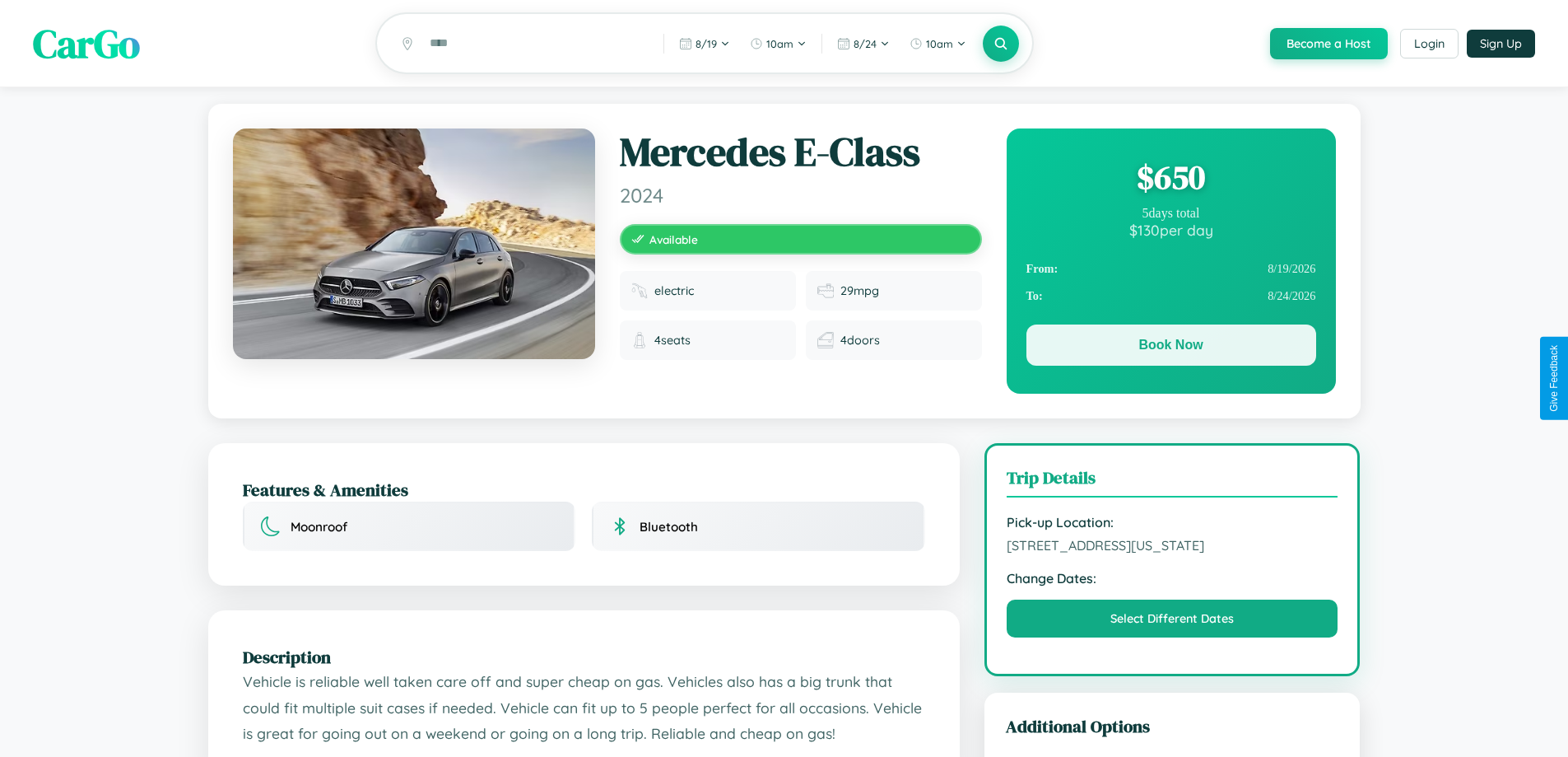
click at [1170, 347] on button "Book Now" at bounding box center [1171, 345] width 290 height 42
